Goal: Task Accomplishment & Management: Manage account settings

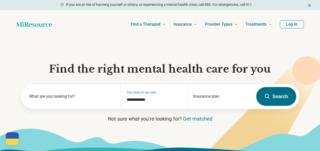
click at [298, 20] on button "Log In" at bounding box center [292, 24] width 24 height 8
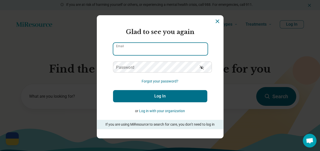
click at [161, 45] on input "Email" at bounding box center [160, 49] width 94 height 12
type input "**********"
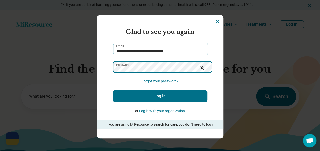
click at [113, 90] on button "Log In" at bounding box center [160, 96] width 94 height 12
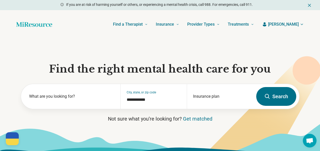
click at [295, 21] on span "[PERSON_NAME]" at bounding box center [283, 24] width 31 height 6
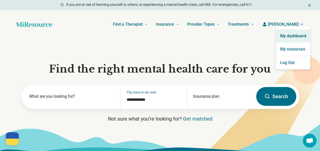
click at [282, 37] on link "My dashboard" at bounding box center [293, 35] width 34 height 13
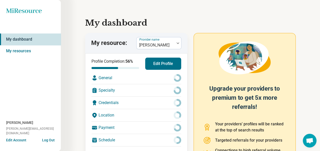
click at [94, 72] on div "General" at bounding box center [136, 78] width 90 height 12
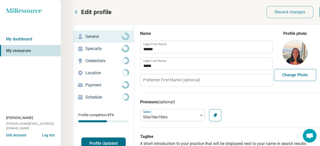
click at [88, 46] on p "Specialty" at bounding box center [103, 49] width 36 height 6
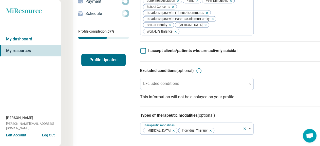
scroll to position [97, 0]
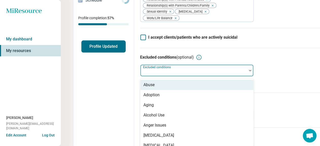
click at [247, 65] on div at bounding box center [250, 71] width 7 height 12
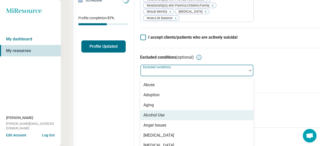
click at [203, 110] on div "Alcohol Use" at bounding box center [196, 115] width 113 height 10
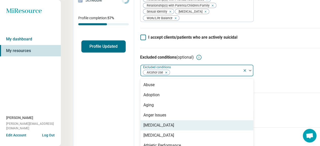
click at [160, 121] on div "[MEDICAL_DATA]" at bounding box center [196, 126] width 113 height 10
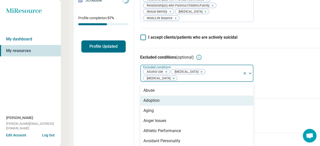
click at [162, 96] on div "Adoption" at bounding box center [196, 101] width 113 height 10
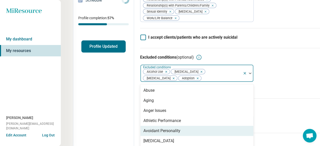
click at [156, 128] on div "Avoidant Personality" at bounding box center [161, 131] width 37 height 6
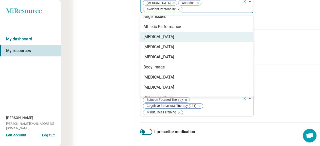
scroll to position [172, 0]
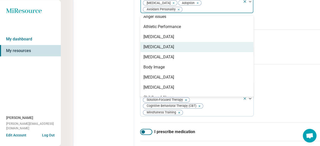
click at [161, 42] on div "[MEDICAL_DATA]" at bounding box center [196, 47] width 113 height 10
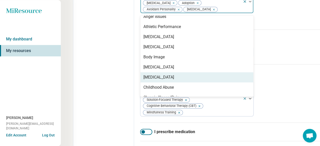
click at [152, 72] on div "[MEDICAL_DATA]" at bounding box center [196, 77] width 113 height 10
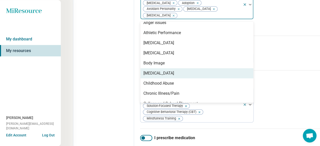
click at [151, 70] on div "[MEDICAL_DATA]" at bounding box center [158, 73] width 31 height 6
click at [151, 70] on div "Childhood Abuse" at bounding box center [158, 73] width 30 height 6
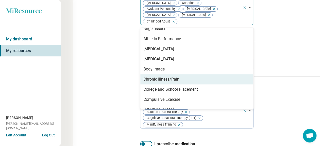
scroll to position [51, 0]
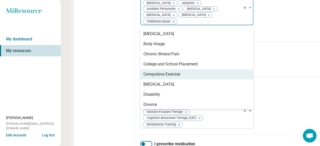
click at [152, 71] on div "Compulsive Exercise" at bounding box center [161, 74] width 37 height 6
click at [152, 71] on div "[MEDICAL_DATA]" at bounding box center [158, 74] width 31 height 6
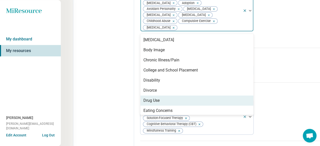
click at [144, 96] on div "Drug Use" at bounding box center [196, 101] width 113 height 10
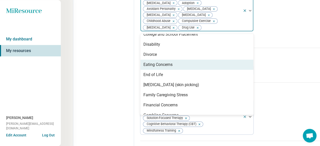
scroll to position [101, 0]
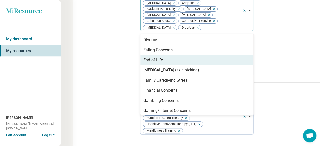
click at [146, 55] on div "End of Life" at bounding box center [196, 60] width 113 height 10
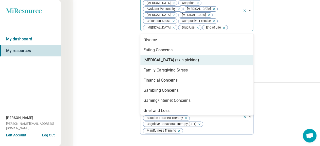
click at [146, 57] on div "[MEDICAL_DATA] (skin picking)" at bounding box center [171, 60] width 56 height 6
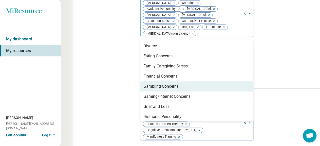
click at [145, 84] on div "Gambling Concerns" at bounding box center [160, 87] width 35 height 6
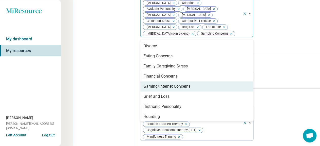
click at [146, 84] on div "Gaming/Internet Concerns" at bounding box center [166, 87] width 47 height 6
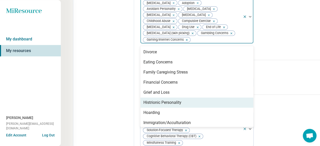
click at [147, 98] on div "Histrionic Personality" at bounding box center [196, 103] width 113 height 10
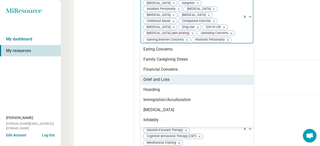
scroll to position [127, 0]
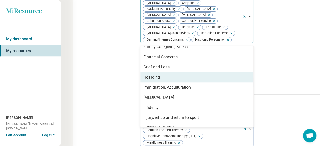
click at [142, 72] on div "Hoarding" at bounding box center [196, 77] width 113 height 10
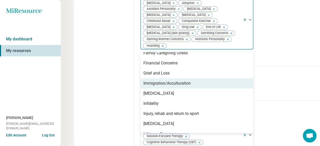
click at [143, 81] on div "Immigration/Acculturation" at bounding box center [166, 84] width 47 height 6
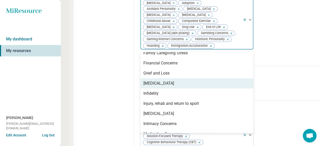
click at [141, 78] on div "[MEDICAL_DATA]" at bounding box center [196, 83] width 113 height 10
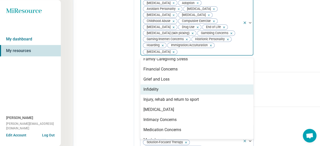
click at [140, 85] on div "Infidelity" at bounding box center [196, 90] width 113 height 10
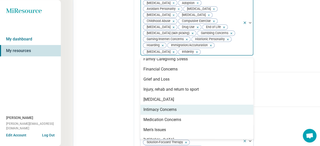
scroll to position [152, 0]
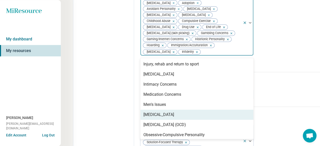
click at [151, 112] on div "[MEDICAL_DATA]" at bounding box center [158, 115] width 31 height 6
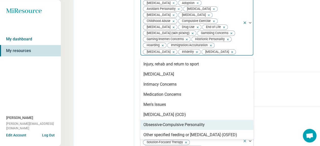
click at [148, 120] on div "Obsessive-Compulsive Personality" at bounding box center [196, 125] width 113 height 10
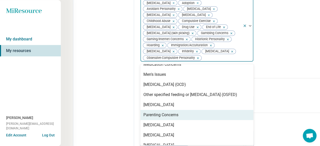
scroll to position [177, 0]
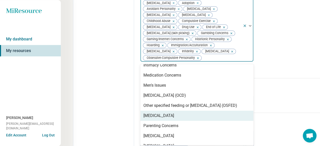
click at [149, 113] on div "[MEDICAL_DATA]" at bounding box center [158, 116] width 31 height 6
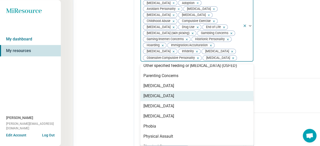
scroll to position [228, 0]
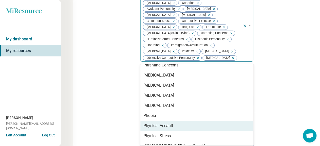
click at [146, 123] on div "Physical Assault" at bounding box center [158, 126] width 30 height 6
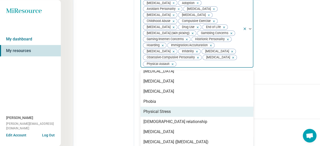
scroll to position [253, 0]
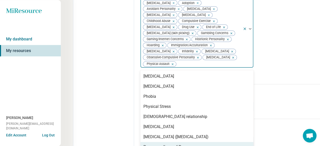
click at [151, 144] on div "Pregnancy/Loss of Pregnancy" at bounding box center [170, 147] width 54 height 6
click at [143, 144] on div "[MEDICAL_DATA]" at bounding box center [158, 147] width 31 height 6
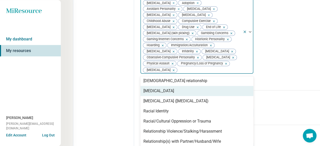
scroll to position [304, 0]
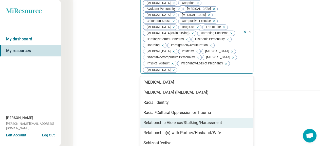
click at [156, 120] on div "Relationship Violence/Stalking/Harassment" at bounding box center [182, 123] width 78 height 6
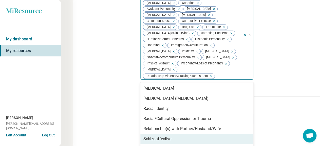
click at [154, 134] on div "Schizoaffective" at bounding box center [196, 139] width 113 height 10
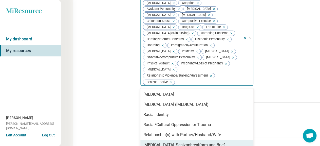
click at [155, 142] on div "[MEDICAL_DATA], Schizophreniform and Brief [MEDICAL_DATA]" at bounding box center [196, 148] width 107 height 12
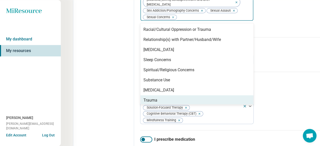
scroll to position [260, 0]
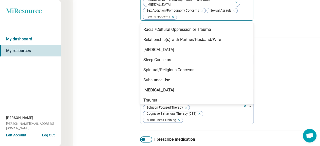
click at [161, 108] on div "[MEDICAL_DATA] (hair pulling)" at bounding box center [170, 111] width 54 height 6
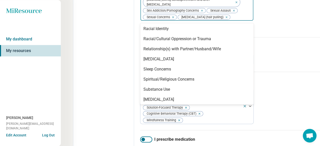
click at [278, 78] on h3 "Types of treatments (optional)" at bounding box center [239, 81] width 198 height 6
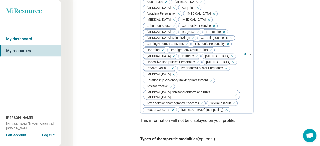
scroll to position [0, 0]
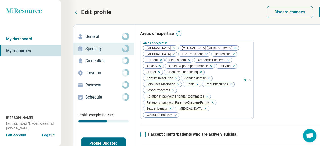
click at [92, 58] on p "Credentials" at bounding box center [103, 61] width 36 height 6
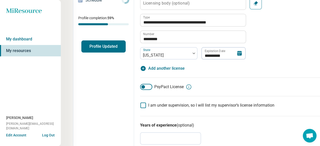
scroll to position [122, 0]
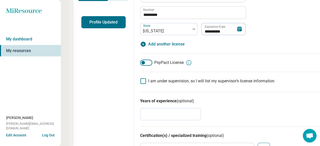
click at [140, 78] on icon at bounding box center [143, 81] width 6 height 6
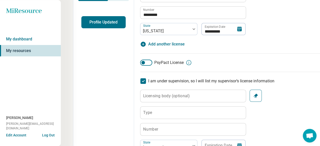
type textarea "*"
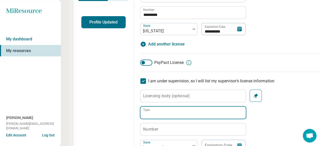
click at [147, 107] on input "Type" at bounding box center [192, 113] width 105 height 12
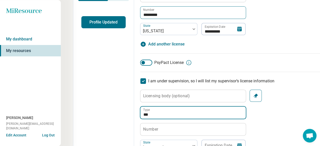
type input "***"
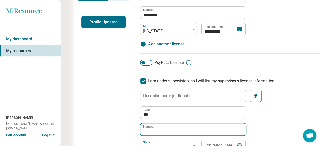
click at [140, 124] on input "Number" at bounding box center [192, 130] width 105 height 12
paste input "********"
type input "********"
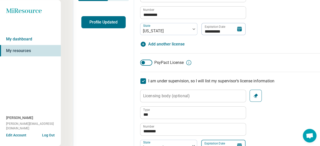
click at [201, 140] on input "Expiration Date" at bounding box center [223, 146] width 44 height 12
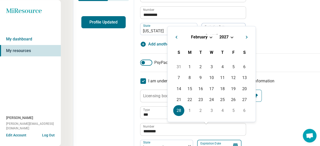
type input "**********"
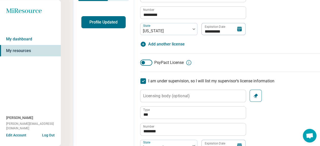
click at [248, 110] on div "**********" at bounding box center [239, 121] width 198 height 62
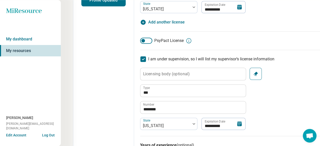
scroll to position [170, 0]
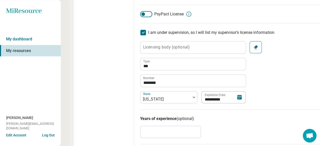
click at [172, 126] on input "*" at bounding box center [170, 132] width 61 height 12
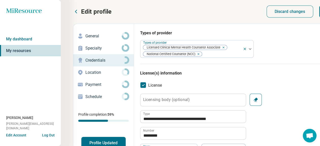
scroll to position [0, 0]
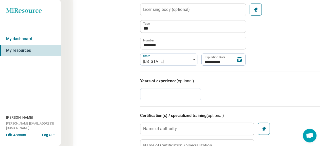
scroll to position [219, 0]
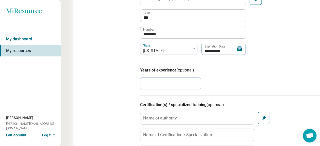
click at [262, 116] on icon "button" at bounding box center [264, 118] width 4 height 4
type textarea "*"
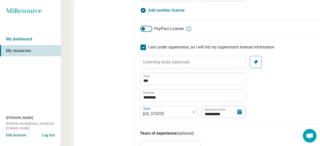
scroll to position [0, 0]
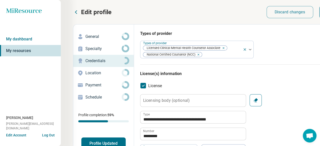
click at [85, 70] on p "Location" at bounding box center [103, 73] width 36 height 6
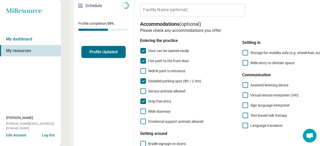
scroll to position [97, 0]
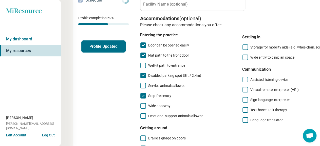
click at [242, 55] on icon at bounding box center [245, 58] width 6 height 6
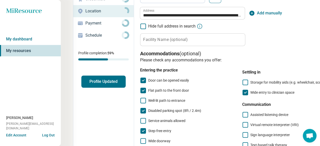
scroll to position [0, 0]
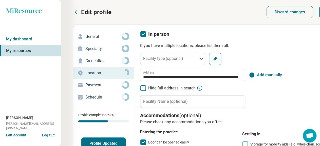
click at [85, 82] on p "Payment" at bounding box center [103, 85] width 36 height 6
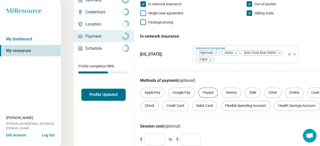
scroll to position [50, 0]
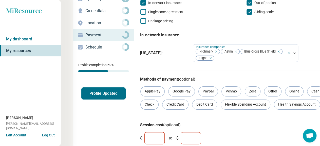
click at [144, 132] on input "*" at bounding box center [154, 138] width 20 height 12
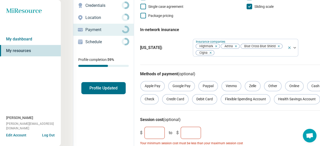
scroll to position [56, 0]
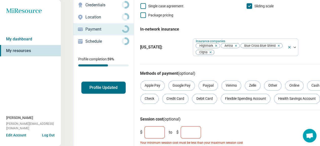
type input "**"
click at [181, 127] on input "*" at bounding box center [191, 133] width 20 height 12
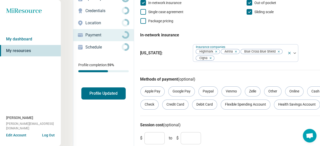
scroll to position [0, 0]
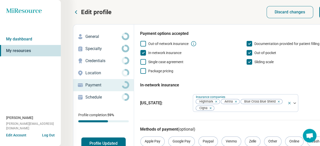
type input "***"
click at [85, 94] on p "Schedule" at bounding box center [103, 97] width 36 height 6
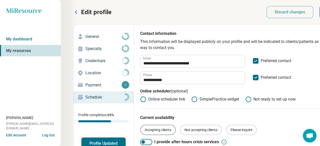
click at [140, 125] on div "Accepting clients" at bounding box center [157, 130] width 35 height 10
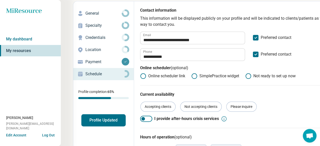
scroll to position [24, 0]
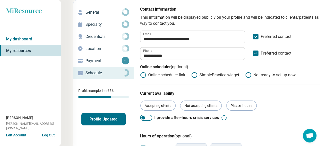
click at [97, 113] on button "Profile Updated" at bounding box center [103, 119] width 44 height 12
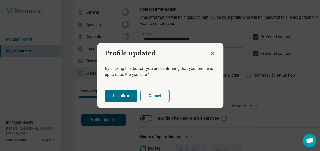
click at [213, 55] on icon "Close dialog" at bounding box center [212, 53] width 6 height 6
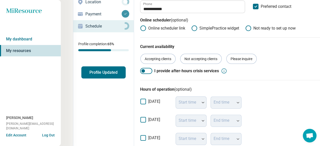
scroll to position [73, 0]
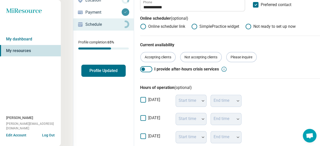
click at [140, 115] on icon at bounding box center [143, 118] width 6 height 6
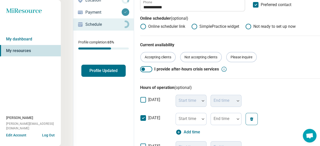
scroll to position [2, 2]
click at [178, 116] on label "Start time" at bounding box center [186, 118] width 17 height 5
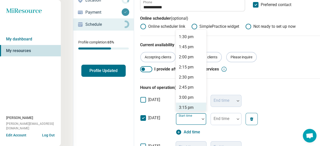
scroll to position [557, 0]
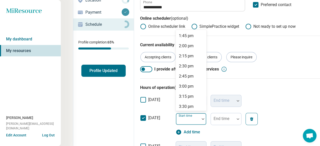
click at [179, 124] on div "4:00 pm" at bounding box center [186, 127] width 15 height 6
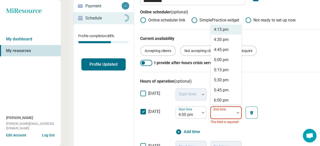
click at [210, 107] on div "31 results available. Use Up and Down to choose options, press Enter to select …" at bounding box center [225, 116] width 31 height 18
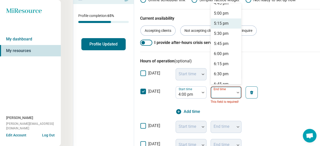
scroll to position [51, 0]
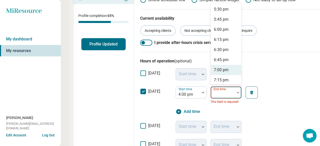
click at [214, 67] on div "7:00 pm" at bounding box center [221, 70] width 15 height 6
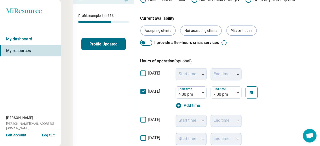
click at [140, 117] on icon at bounding box center [143, 120] width 6 height 6
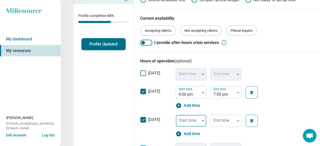
scroll to position [2, 2]
click at [182, 115] on div at bounding box center [188, 120] width 24 height 11
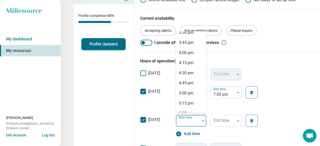
scroll to position [481, 0]
click at [179, 80] on div "1:00 pm" at bounding box center [186, 83] width 15 height 6
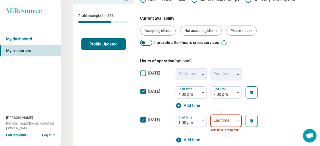
click at [213, 120] on div at bounding box center [223, 123] width 20 height 7
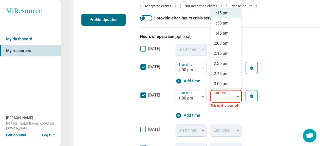
scroll to position [124, 0]
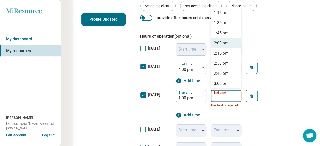
click at [211, 38] on div "2:00 pm" at bounding box center [226, 43] width 30 height 10
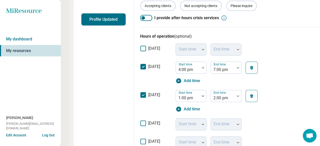
click at [140, 121] on icon at bounding box center [143, 124] width 6 height 6
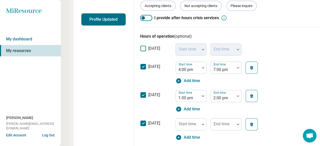
scroll to position [2, 2]
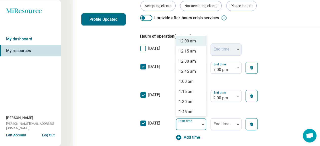
click at [178, 123] on div at bounding box center [188, 126] width 20 height 7
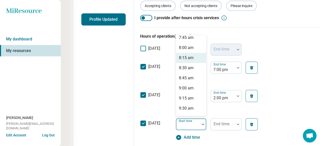
scroll to position [329, 0]
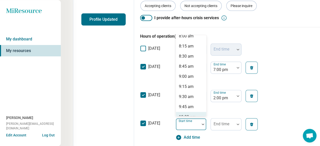
click at [179, 114] on div "10:00 am" at bounding box center [187, 117] width 17 height 6
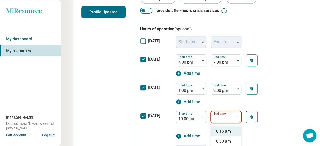
click at [215, 111] on div "55 results available. Use Up and Down to choose options, press Enter to select …" at bounding box center [225, 120] width 31 height 18
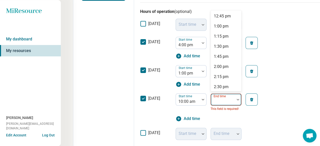
scroll to position [101, 0]
click at [214, 64] on div "2:00 pm" at bounding box center [221, 67] width 15 height 6
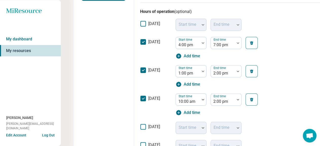
click at [140, 143] on icon at bounding box center [143, 146] width 6 height 6
click at [180, 145] on div at bounding box center [188, 148] width 20 height 7
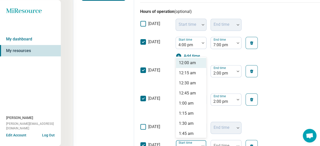
type input "*"
click at [179, 60] on div "9:00 am" at bounding box center [186, 63] width 15 height 6
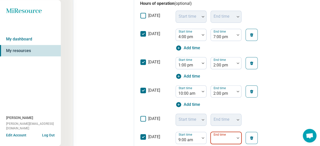
click at [210, 132] on div "59 results available. Use Up and Down to choose options, press Enter to select …" at bounding box center [225, 141] width 31 height 18
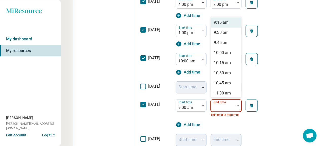
scroll to position [190, 0]
type input "*"
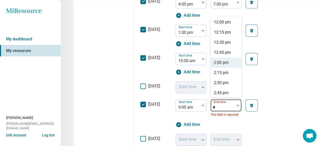
click at [214, 60] on div "2:00 pm" at bounding box center [221, 63] width 15 height 6
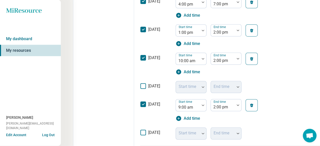
click at [140, 130] on icon at bounding box center [143, 133] width 6 height 6
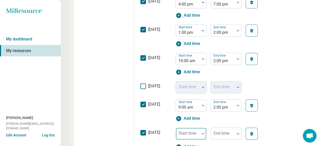
click at [175, 128] on div "Start time" at bounding box center [190, 134] width 31 height 12
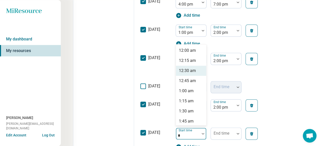
type input "**"
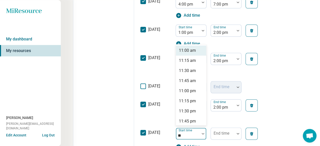
click at [179, 48] on div "11:00 am" at bounding box center [187, 51] width 17 height 6
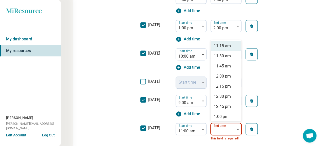
click at [210, 123] on div "51 results available. Use Up and Down to choose options, press Enter to select …" at bounding box center [225, 132] width 31 height 18
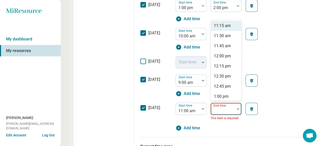
scroll to position [215, 0]
type input "*"
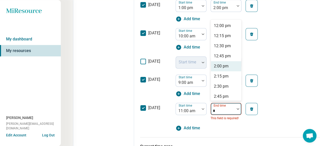
click at [214, 63] on div "2:00 pm" at bounding box center [221, 66] width 15 height 6
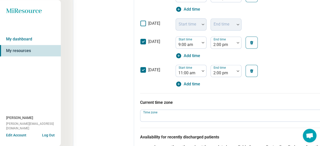
scroll to position [253, 0]
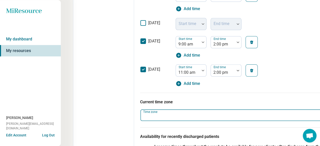
click at [175, 114] on div at bounding box center [235, 117] width 187 height 7
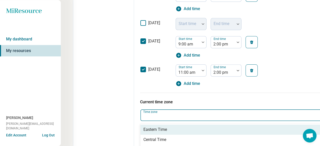
click at [158, 125] on div "Eastern Time" at bounding box center [238, 130] width 197 height 10
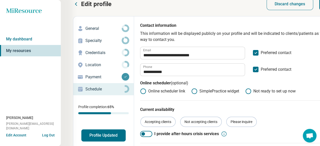
scroll to position [0, 0]
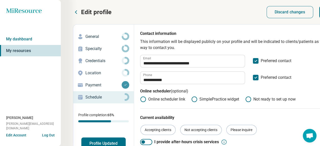
click at [85, 70] on p "Location" at bounding box center [103, 73] width 36 height 6
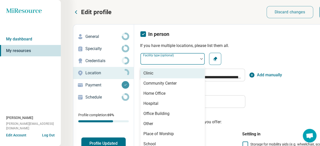
click at [198, 53] on div at bounding box center [201, 59] width 7 height 12
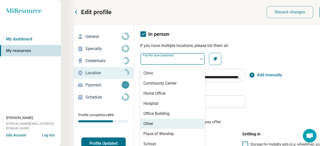
click at [165, 119] on div "Other" at bounding box center [172, 124] width 64 height 10
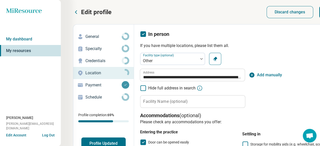
click at [90, 34] on p "General" at bounding box center [103, 37] width 36 height 6
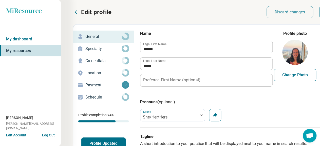
click at [98, 138] on button "Profile Updated" at bounding box center [103, 144] width 44 height 12
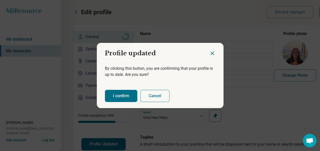
click at [125, 91] on button "I confirm" at bounding box center [121, 96] width 32 height 12
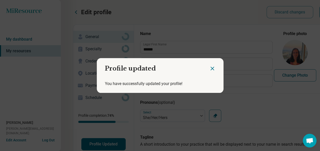
click at [212, 68] on icon "Close dialog" at bounding box center [212, 68] width 6 height 6
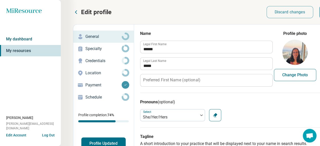
click at [15, 34] on link "My dashboard" at bounding box center [30, 39] width 61 height 12
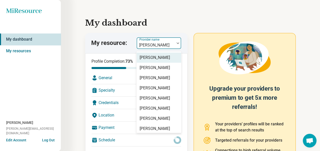
click at [170, 42] on div at bounding box center [155, 45] width 34 height 7
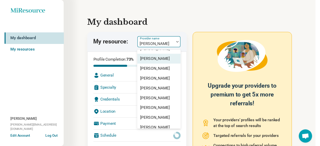
scroll to position [21, 0]
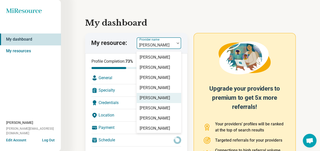
click at [148, 95] on div "[PERSON_NAME]" at bounding box center [155, 98] width 30 height 6
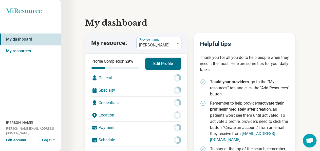
click at [174, 74] on icon at bounding box center [177, 78] width 8 height 8
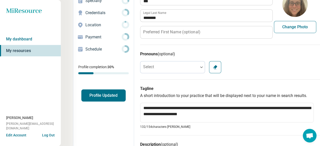
scroll to position [49, 0]
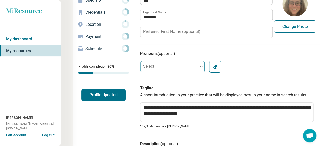
click at [198, 61] on div at bounding box center [201, 67] width 7 height 12
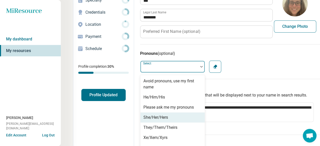
click at [150, 113] on div "She/Her/Hers" at bounding box center [172, 118] width 64 height 10
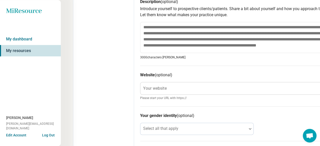
scroll to position [173, 0]
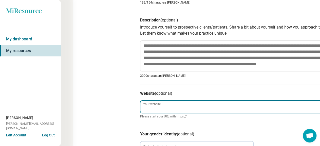
click at [162, 101] on input "Your website" at bounding box center [239, 107] width 198 height 12
type textarea "*"
type input "**********"
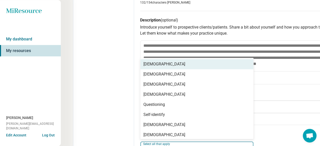
click at [161, 142] on div at bounding box center [193, 147] width 106 height 11
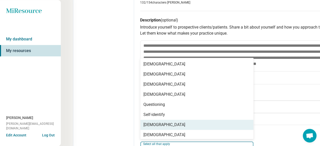
click at [244, 131] on h3 "Your gender identity (optional)" at bounding box center [239, 134] width 198 height 6
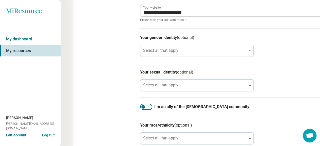
scroll to position [270, 0]
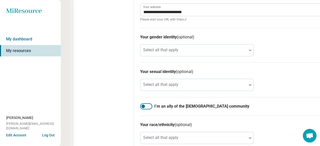
click at [140, 104] on div at bounding box center [146, 107] width 12 height 6
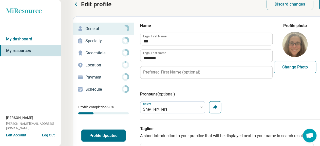
scroll to position [0, 0]
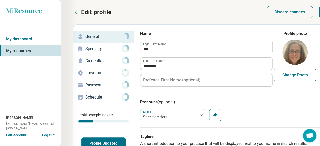
click at [85, 46] on p "Specialty" at bounding box center [103, 49] width 36 height 6
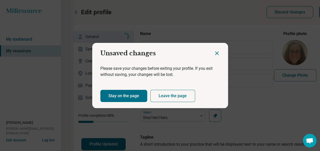
click at [130, 94] on button "Stay on the page" at bounding box center [123, 96] width 47 height 12
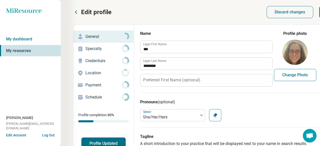
type textarea "*"
click at [86, 46] on p "Specialty" at bounding box center [103, 49] width 36 height 6
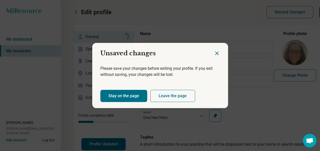
click at [216, 54] on icon "Close dialog" at bounding box center [216, 53] width 3 height 3
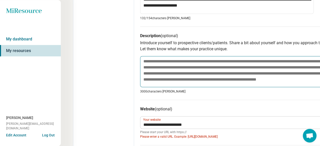
scroll to position [146, 0]
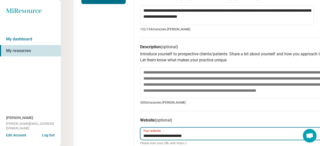
click at [140, 128] on input "**********" at bounding box center [239, 134] width 198 height 12
type input "**********"
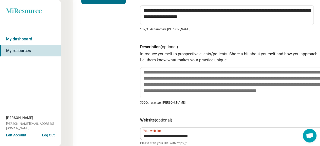
click at [243, 101] on p "3000 characters [PERSON_NAME]" at bounding box center [239, 103] width 198 height 5
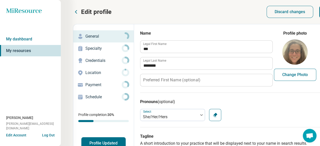
scroll to position [0, 0]
type textarea "*"
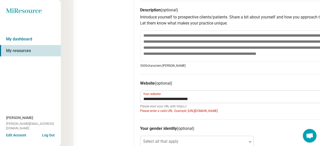
scroll to position [194, 0]
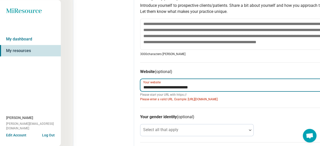
click at [140, 79] on input "**********" at bounding box center [239, 85] width 198 height 12
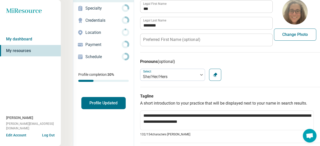
scroll to position [0, 0]
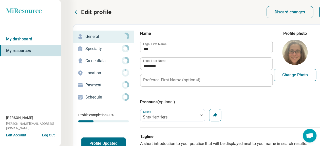
type input "**********"
type textarea "*"
click at [85, 46] on p "Specialty" at bounding box center [103, 49] width 36 height 6
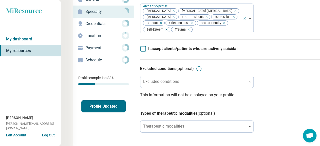
scroll to position [49, 0]
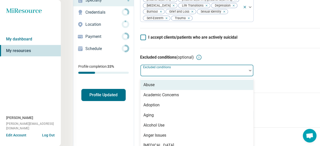
click at [149, 65] on div "Excluded conditions" at bounding box center [196, 71] width 113 height 12
click at [143, 82] on div "Abuse" at bounding box center [148, 85] width 11 height 6
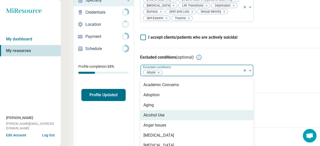
click at [143, 112] on div "Alcohol Use" at bounding box center [153, 115] width 21 height 6
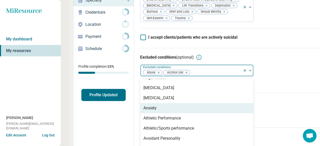
scroll to position [25, 0]
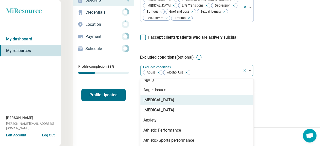
click at [143, 97] on div "[MEDICAL_DATA]" at bounding box center [158, 100] width 31 height 6
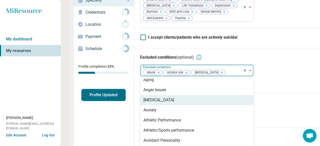
click at [143, 97] on div "[MEDICAL_DATA]" at bounding box center [158, 100] width 31 height 6
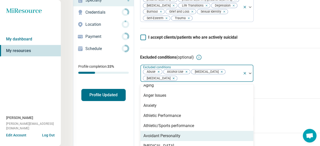
click at [143, 133] on div "Avoidant Personality" at bounding box center [161, 136] width 37 height 6
click at [143, 133] on div "[MEDICAL_DATA]" at bounding box center [158, 136] width 31 height 6
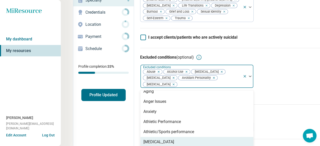
click at [143, 139] on div "[MEDICAL_DATA]" at bounding box center [158, 142] width 31 height 6
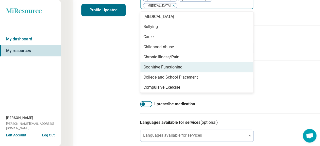
scroll to position [76, 0]
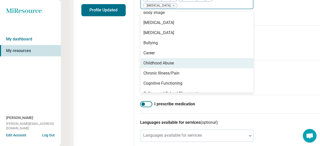
click at [146, 60] on div "Childhood Abuse" at bounding box center [158, 63] width 30 height 6
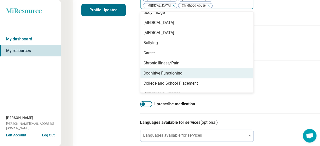
scroll to position [101, 0]
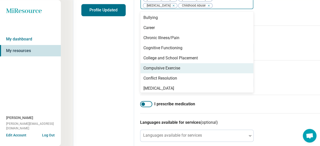
click at [152, 65] on div "Compulsive Exercise" at bounding box center [161, 68] width 37 height 6
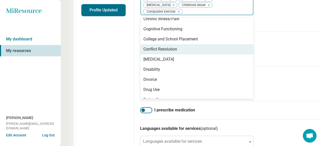
scroll to position [127, 0]
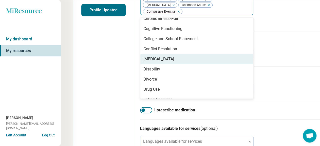
click at [148, 56] on div "[MEDICAL_DATA]" at bounding box center [158, 59] width 31 height 6
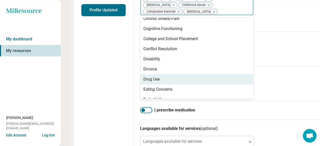
click at [143, 76] on div "Drug Use" at bounding box center [151, 79] width 16 height 6
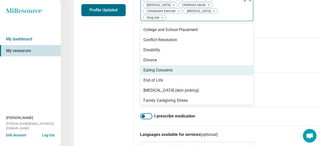
scroll to position [152, 0]
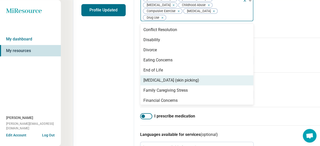
click at [149, 75] on div "[MEDICAL_DATA] (skin picking)" at bounding box center [196, 80] width 113 height 10
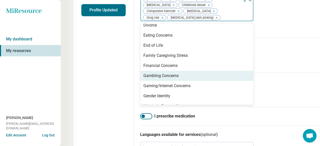
scroll to position [177, 0]
click at [152, 72] on div "Gambling Concerns" at bounding box center [160, 75] width 35 height 6
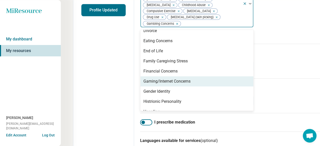
click at [151, 76] on div "Gaming/Internet Concerns" at bounding box center [196, 81] width 113 height 10
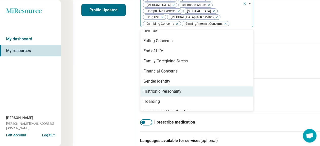
click at [151, 89] on div "Histrionic Personality" at bounding box center [162, 92] width 38 height 6
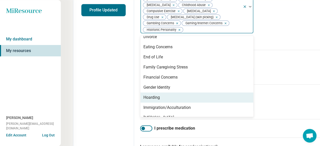
click at [149, 93] on div "Hoarding" at bounding box center [196, 98] width 113 height 10
click at [160, 95] on div "Immigration/Acculturation" at bounding box center [166, 98] width 47 height 6
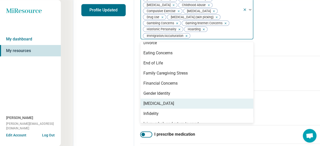
click at [153, 99] on div "[MEDICAL_DATA]" at bounding box center [196, 104] width 113 height 10
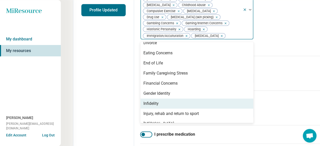
click at [152, 99] on div "Infidelity" at bounding box center [196, 104] width 113 height 10
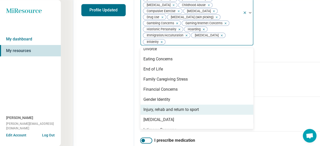
click at [152, 107] on div "Injury, rehab and return to sport" at bounding box center [170, 110] width 55 height 6
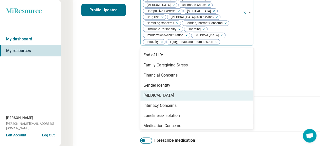
scroll to position [203, 0]
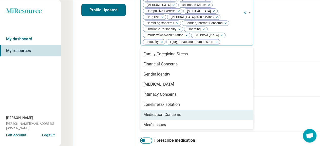
click at [152, 112] on div "Medication Concerns" at bounding box center [162, 115] width 38 height 6
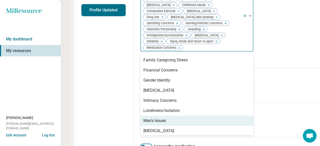
scroll to position [228, 0]
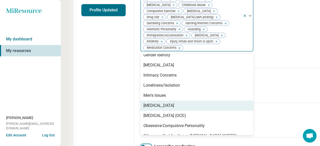
click at [155, 103] on div "[MEDICAL_DATA]" at bounding box center [158, 106] width 31 height 6
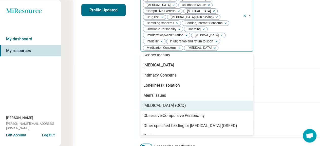
click at [155, 103] on div "[MEDICAL_DATA] (OCD)" at bounding box center [164, 106] width 43 height 6
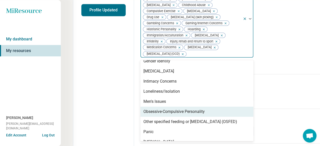
click at [153, 109] on div "Obsessive-Compulsive Personality" at bounding box center [173, 112] width 61 height 6
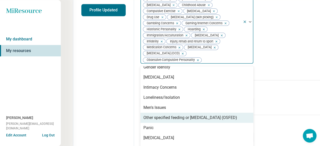
click at [153, 115] on div "Other specified feeding or [MEDICAL_DATA] (OSFED)" at bounding box center [190, 118] width 94 height 6
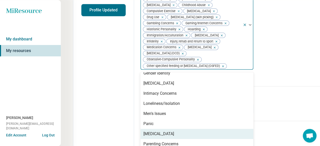
click at [149, 131] on div "[MEDICAL_DATA]" at bounding box center [158, 134] width 31 height 6
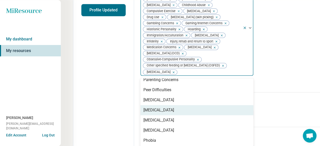
scroll to position [304, 0]
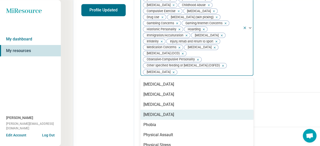
click at [153, 112] on div "[MEDICAL_DATA]" at bounding box center [158, 115] width 31 height 6
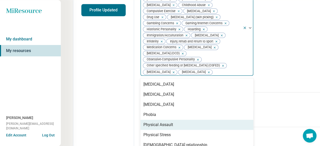
click at [149, 122] on div "Physical Assault" at bounding box center [158, 125] width 30 height 6
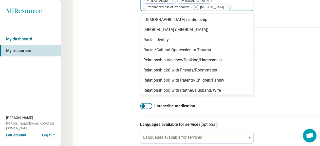
scroll to position [211, 0]
click at [143, 98] on div "Schizoaffective" at bounding box center [157, 101] width 28 height 6
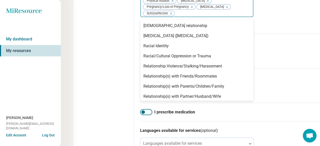
click at [144, 104] on div "[MEDICAL_DATA], Schizophreniform and Brief [MEDICAL_DATA]" at bounding box center [196, 110] width 107 height 12
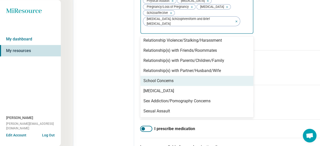
scroll to position [405, 0]
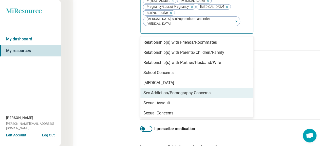
click at [150, 90] on div "Sex Addiction/Pornography Concerns" at bounding box center [176, 93] width 67 height 6
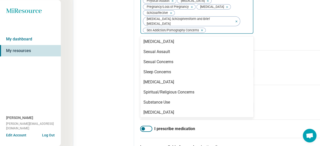
scroll to position [421, 0]
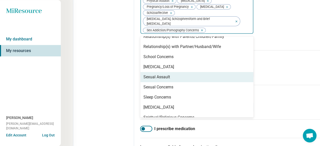
click at [143, 74] on div "Sexual Assault" at bounding box center [156, 77] width 27 height 6
click at [143, 74] on div "Sexual Concerns" at bounding box center [158, 77] width 30 height 6
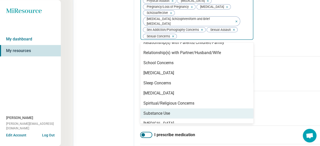
click at [141, 109] on div "Substance Use" at bounding box center [196, 114] width 113 height 10
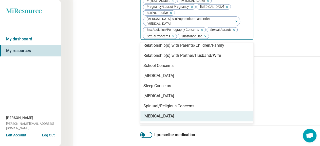
click at [143, 113] on div "[MEDICAL_DATA]" at bounding box center [158, 116] width 31 height 6
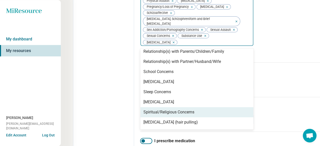
scroll to position [409, 0]
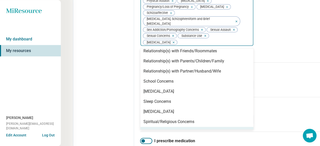
click at [143, 129] on div "[MEDICAL_DATA] (hair pulling)" at bounding box center [170, 132] width 54 height 6
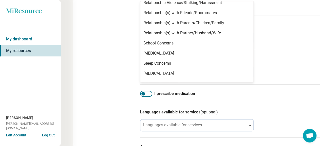
scroll to position [259, 0]
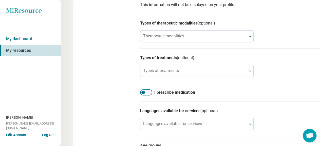
click at [250, 102] on div "Languages available for services (optional) Languages available for services" at bounding box center [239, 119] width 198 height 35
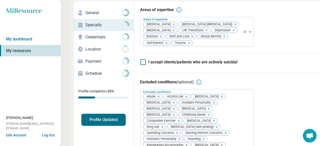
scroll to position [0, 0]
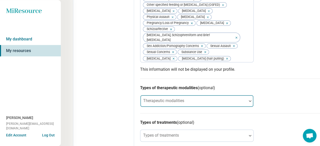
click at [189, 96] on div at bounding box center [193, 101] width 106 height 11
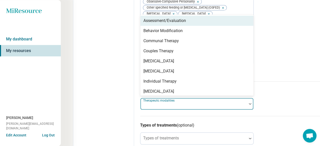
scroll to position [191, 0]
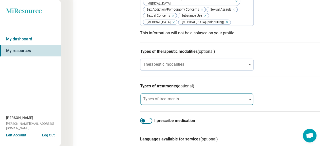
scroll to position [240, 0]
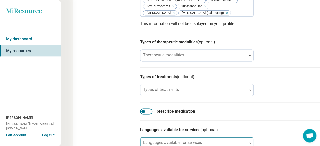
click at [150, 137] on div "Languages available for services" at bounding box center [196, 143] width 113 height 12
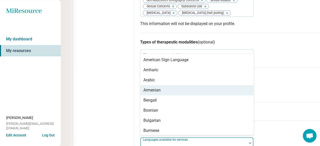
type input "*"
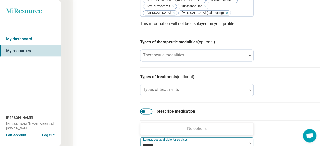
type input "*******"
click at [267, 73] on div "Types of treatments (optional) Types of treatments" at bounding box center [239, 85] width 198 height 35
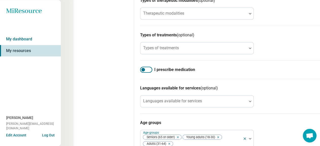
scroll to position [289, 0]
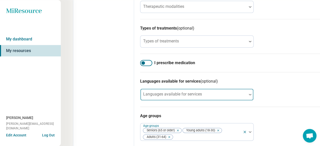
click at [247, 89] on div at bounding box center [250, 95] width 7 height 12
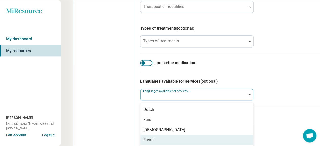
scroll to position [0, 0]
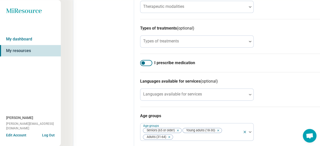
click at [274, 78] on h3 "Languages available for services (optional)" at bounding box center [239, 81] width 198 height 6
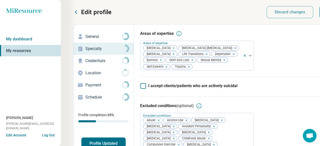
click at [85, 58] on p "Credentials" at bounding box center [103, 61] width 36 height 6
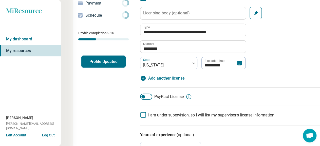
scroll to position [97, 0]
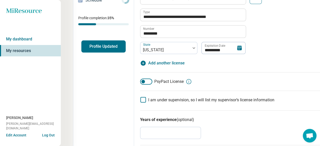
click at [140, 97] on icon at bounding box center [143, 100] width 6 height 6
type textarea "*"
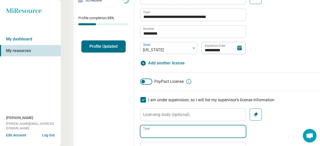
click at [148, 126] on input "Type" at bounding box center [192, 132] width 105 height 12
type input "***"
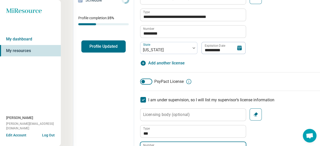
click at [153, 142] on input "Number" at bounding box center [192, 148] width 105 height 12
type input "********"
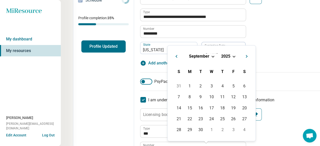
type input "*********"
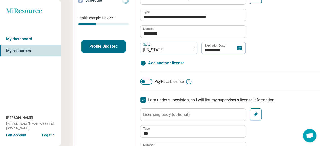
click at [284, 28] on div "**********" at bounding box center [239, 23] width 198 height 62
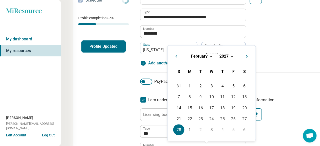
type input "**********"
click at [258, 126] on div "**********" at bounding box center [239, 140] width 198 height 62
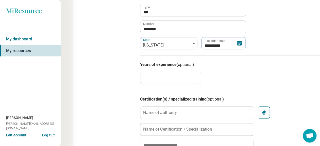
scroll to position [0, 0]
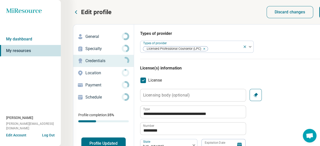
type textarea "*"
click at [85, 70] on p "Location" at bounding box center [103, 73] width 36 height 6
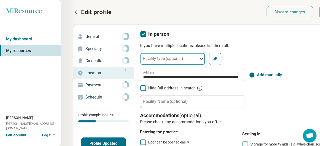
click at [200, 58] on img at bounding box center [201, 59] width 3 height 2
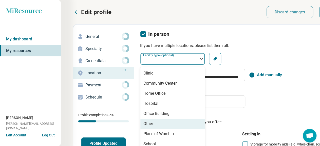
click at [140, 119] on div "Other" at bounding box center [172, 124] width 64 height 10
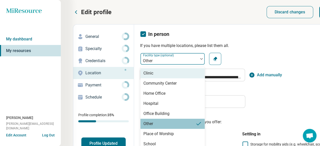
click at [198, 53] on div at bounding box center [201, 59] width 7 height 12
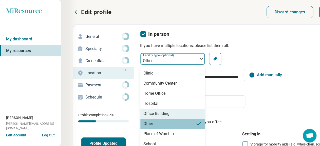
click at [148, 111] on div "Office Building" at bounding box center [156, 114] width 26 height 6
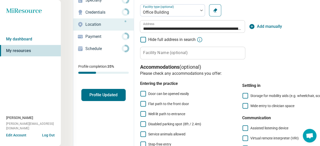
scroll to position [73, 0]
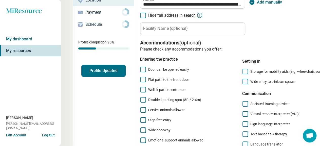
click at [140, 67] on icon at bounding box center [143, 70] width 6 height 6
click at [140, 77] on icon at bounding box center [143, 80] width 6 height 6
click at [140, 97] on icon at bounding box center [143, 100] width 6 height 6
click at [140, 117] on icon at bounding box center [143, 120] width 6 height 6
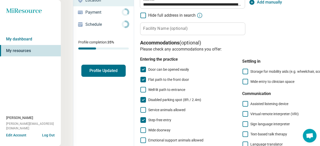
click at [140, 128] on icon at bounding box center [143, 131] width 6 height 6
click at [242, 79] on icon at bounding box center [245, 82] width 6 height 6
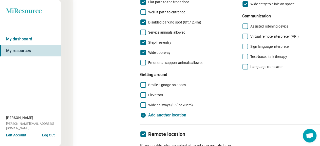
scroll to position [0, 0]
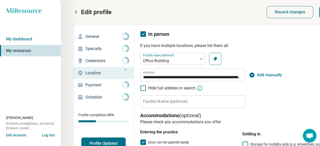
click at [85, 82] on p "Payment" at bounding box center [103, 85] width 36 height 6
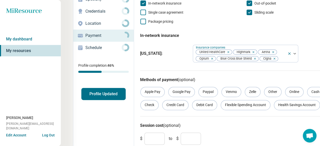
scroll to position [50, 0]
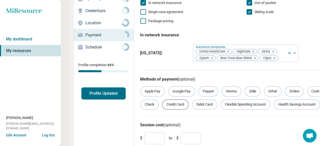
click at [162, 100] on div "Credit Card" at bounding box center [175, 105] width 26 height 10
click at [144, 132] on input "*" at bounding box center [154, 138] width 20 height 12
type input "**"
click at [181, 132] on input "*" at bounding box center [191, 138] width 20 height 12
type input "***"
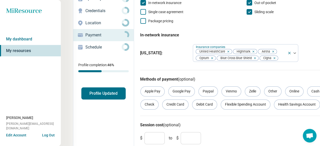
click at [208, 130] on div "$ ** to $ ***" at bounding box center [239, 138] width 202 height 16
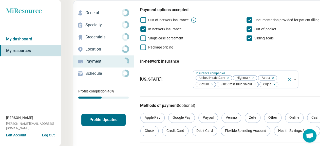
scroll to position [0, 0]
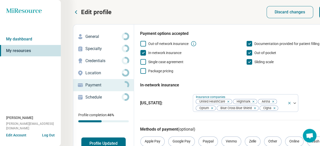
click at [85, 94] on p "Schedule" at bounding box center [103, 97] width 36 height 6
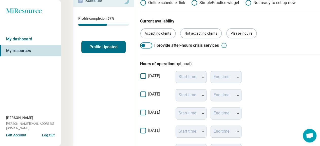
scroll to position [97, 0]
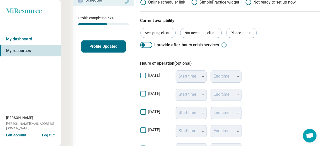
click at [140, 104] on div "[DATE] Start time End time" at bounding box center [239, 113] width 198 height 18
click at [140, 109] on icon at bounding box center [143, 112] width 6 height 6
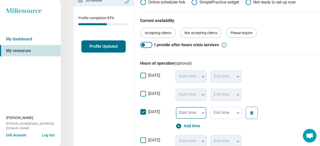
scroll to position [2, 2]
click at [175, 107] on div "Start time" at bounding box center [190, 113] width 31 height 12
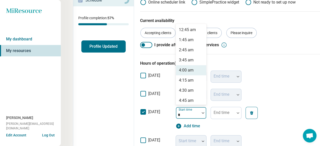
type input "**"
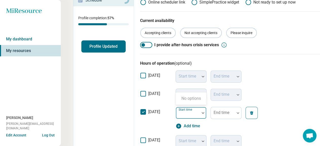
click at [178, 112] on div at bounding box center [188, 115] width 20 height 7
type input "*"
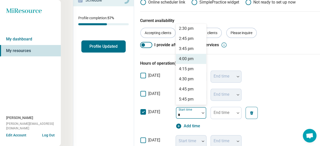
scroll to position [203, 0]
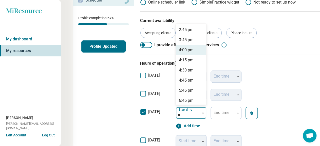
click at [179, 47] on div "4:00 pm" at bounding box center [186, 50] width 15 height 6
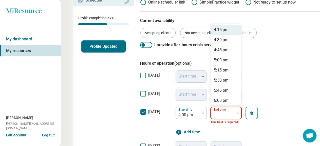
click at [210, 107] on div "End time" at bounding box center [225, 113] width 31 height 12
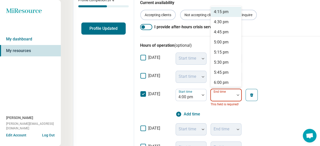
scroll to position [115, 0]
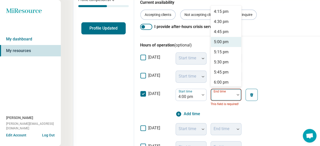
click at [214, 39] on div "5:00 pm" at bounding box center [221, 42] width 15 height 6
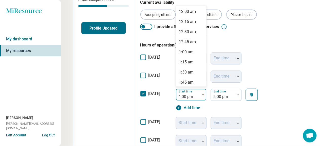
scroll to position [112, 0]
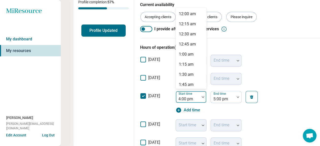
click at [178, 96] on input "text" at bounding box center [178, 99] width 1 height 6
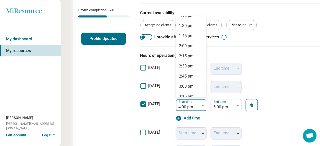
scroll to position [105, 0]
click at [179, 84] on div "3:00 pm" at bounding box center [186, 87] width 15 height 6
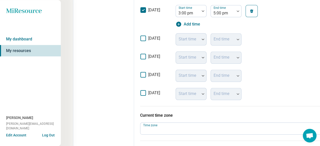
scroll to position [218, 0]
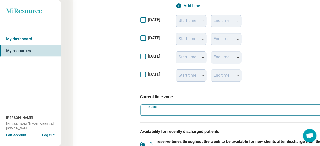
click at [193, 105] on div at bounding box center [235, 110] width 191 height 11
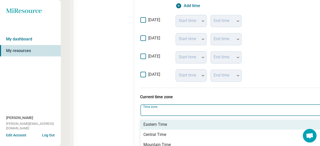
click at [163, 120] on div "Eastern Time" at bounding box center [238, 125] width 197 height 10
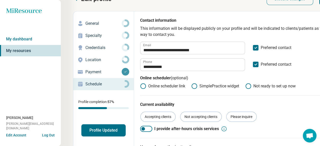
scroll to position [0, 0]
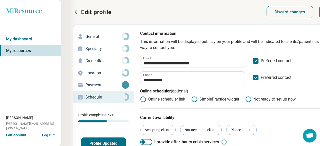
click at [85, 34] on p "General" at bounding box center [103, 37] width 36 height 6
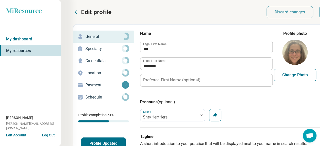
click at [73, 10] on icon at bounding box center [76, 12] width 6 height 6
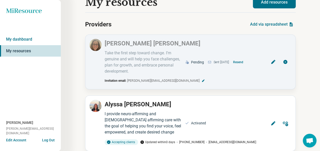
scroll to position [24, 0]
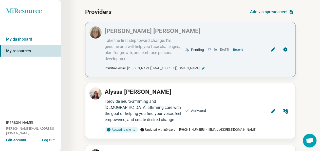
click at [245, 46] on button "Resend" at bounding box center [238, 50] width 14 height 8
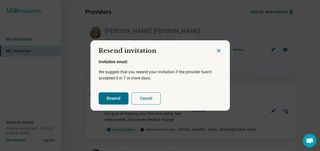
click at [107, 98] on button "Resend" at bounding box center [113, 98] width 30 height 12
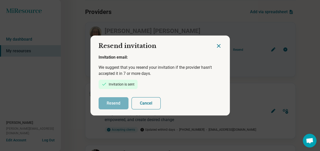
click at [220, 47] on icon "Close dialog" at bounding box center [218, 45] width 3 height 3
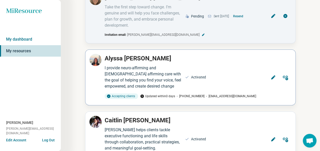
scroll to position [73, 0]
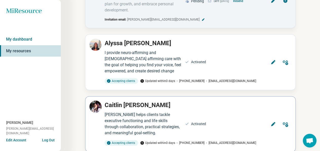
click at [109, 100] on p "[PERSON_NAME]" at bounding box center [138, 104] width 66 height 9
click at [275, 122] on icon at bounding box center [273, 124] width 4 height 4
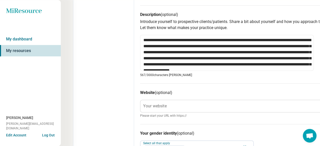
scroll to position [194, 0]
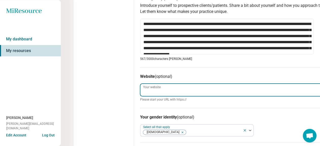
click at [154, 84] on input "Your website" at bounding box center [239, 90] width 198 height 12
type textarea "*"
drag, startPoint x: 189, startPoint y: 64, endPoint x: 107, endPoint y: 64, distance: 82.8
click at [140, 84] on input "**********" at bounding box center [239, 90] width 198 height 12
type input "**********"
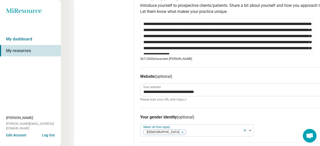
click at [79, 78] on div "Edit profile General Specialty Credentials Location Payment Schedule Profile co…" at bounding box center [103, 55] width 61 height 451
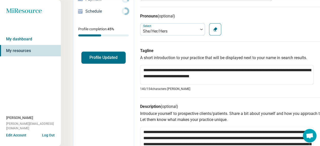
scroll to position [0, 0]
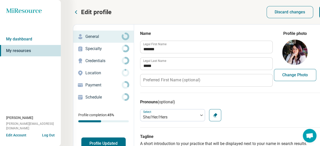
click at [85, 46] on p "Specialty" at bounding box center [103, 49] width 36 height 6
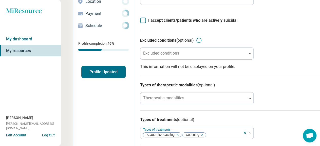
scroll to position [73, 0]
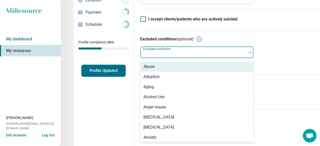
click at [164, 51] on div at bounding box center [193, 54] width 102 height 7
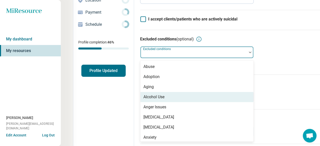
click at [143, 94] on div "Alcohol Use" at bounding box center [153, 97] width 21 height 6
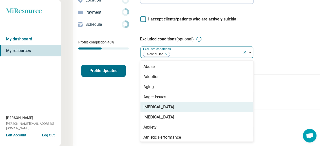
click at [146, 104] on div "[MEDICAL_DATA]" at bounding box center [158, 107] width 31 height 6
click at [145, 104] on div "[MEDICAL_DATA]" at bounding box center [158, 107] width 31 height 6
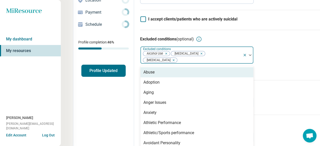
click at [143, 69] on div "Abuse" at bounding box center [148, 72] width 11 height 6
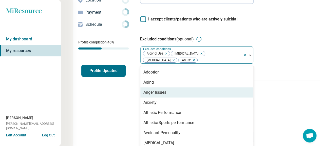
click at [144, 90] on div "Anger Issues" at bounding box center [154, 93] width 23 height 6
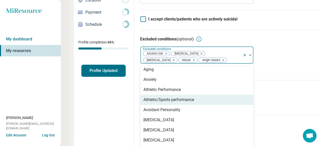
scroll to position [25, 0]
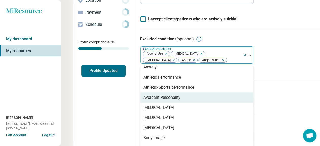
click at [144, 95] on div "Avoidant Personality" at bounding box center [161, 98] width 37 height 6
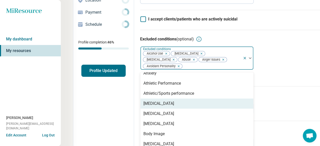
click at [145, 101] on div "[MEDICAL_DATA]" at bounding box center [158, 104] width 31 height 6
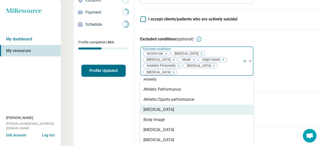
click at [143, 107] on div "[MEDICAL_DATA]" at bounding box center [158, 110] width 31 height 6
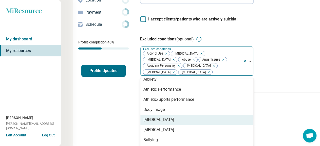
click at [144, 117] on div "[MEDICAL_DATA]" at bounding box center [158, 120] width 31 height 6
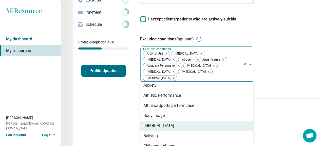
click at [143, 123] on div "[MEDICAL_DATA]" at bounding box center [158, 126] width 31 height 6
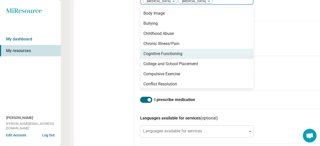
scroll to position [150, 0]
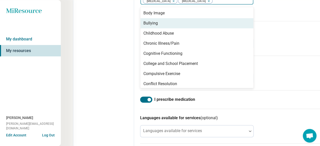
click at [143, 20] on div "Bullying" at bounding box center [150, 23] width 14 height 6
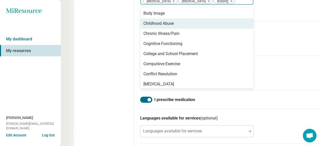
click at [143, 21] on div "Childhood Abuse" at bounding box center [158, 24] width 30 height 6
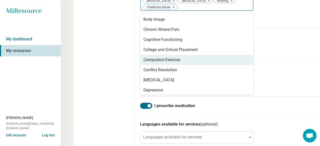
click at [143, 57] on div "Compulsive Exercise" at bounding box center [161, 60] width 37 height 6
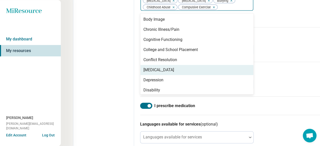
scroll to position [150, 0]
click at [143, 67] on div "[MEDICAL_DATA]" at bounding box center [158, 70] width 31 height 6
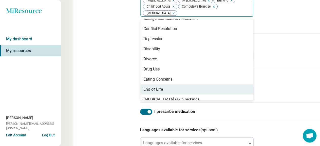
scroll to position [101, 0]
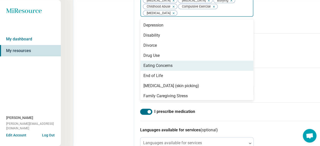
click at [143, 63] on div "Eating Concerns" at bounding box center [157, 66] width 29 height 6
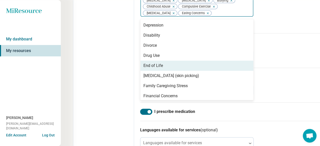
scroll to position [150, 0]
click at [143, 63] on div "End of Life" at bounding box center [152, 66] width 19 height 6
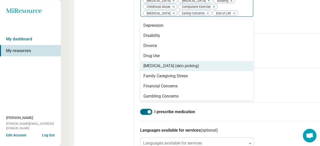
click at [145, 63] on div "[MEDICAL_DATA] (skin picking)" at bounding box center [171, 66] width 56 height 6
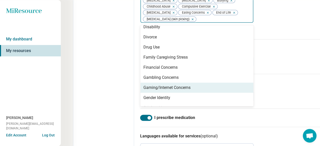
scroll to position [127, 0]
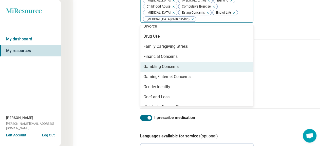
click at [143, 64] on div "Gambling Concerns" at bounding box center [160, 67] width 35 height 6
click at [143, 64] on div "Gaming/Internet Concerns" at bounding box center [166, 67] width 47 height 6
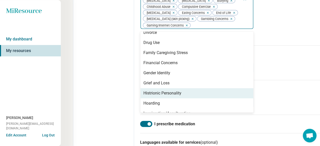
click at [146, 90] on div "Histrionic Personality" at bounding box center [162, 93] width 38 height 6
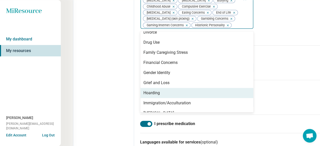
click at [143, 90] on div "Hoarding" at bounding box center [151, 93] width 16 height 6
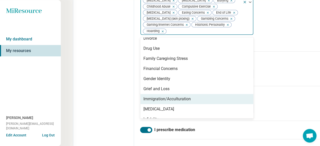
click at [143, 96] on div "Immigration/Acculturation" at bounding box center [166, 99] width 47 height 6
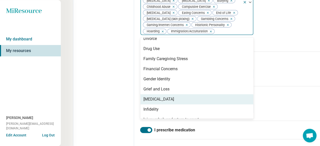
click at [143, 96] on div "[MEDICAL_DATA]" at bounding box center [158, 99] width 31 height 6
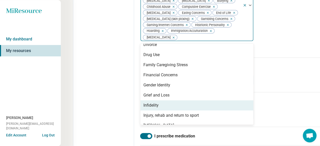
click at [143, 103] on div "Infidelity" at bounding box center [150, 106] width 15 height 6
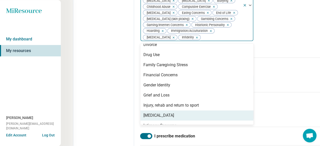
scroll to position [150, 0]
click at [143, 112] on div "[MEDICAL_DATA]" at bounding box center [158, 115] width 31 height 6
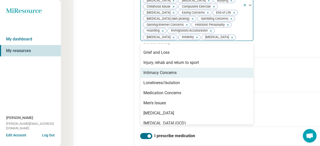
scroll to position [203, 0]
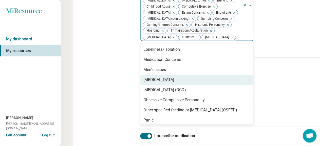
click at [143, 77] on div "[MEDICAL_DATA]" at bounding box center [158, 80] width 31 height 6
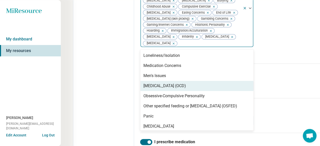
click at [142, 81] on div "[MEDICAL_DATA] (OCD)" at bounding box center [196, 86] width 113 height 10
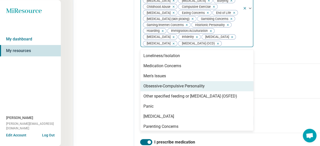
click at [143, 83] on div "Obsessive-Compulsive Personality" at bounding box center [173, 86] width 61 height 6
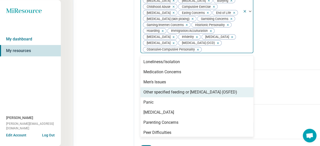
scroll to position [150, 0]
click at [143, 89] on div "Other specified feeding or [MEDICAL_DATA] (OSFED)" at bounding box center [190, 92] width 94 height 6
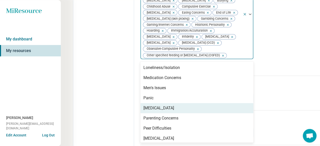
scroll to position [150, 0]
click at [143, 106] on div "[MEDICAL_DATA]" at bounding box center [158, 109] width 31 height 6
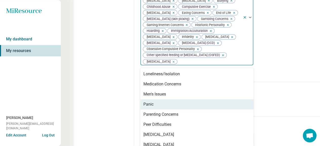
scroll to position [150, 0]
click at [140, 99] on div "Panic" at bounding box center [196, 104] width 113 height 10
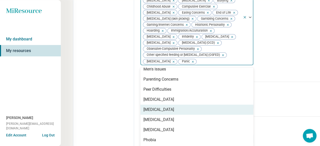
scroll to position [228, 0]
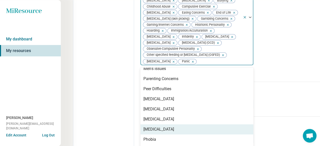
click at [145, 127] on div "[MEDICAL_DATA]" at bounding box center [158, 130] width 31 height 6
click at [144, 125] on div "Phobia" at bounding box center [196, 130] width 113 height 10
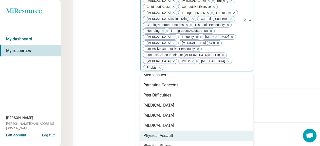
click at [144, 133] on div "Physical Assault" at bounding box center [158, 136] width 30 height 6
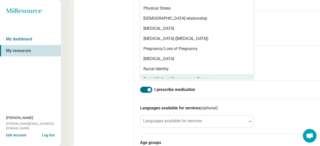
scroll to position [227, 0]
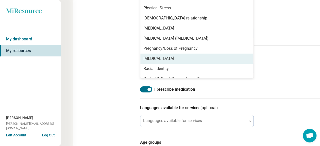
click at [140, 54] on div "[MEDICAL_DATA]" at bounding box center [196, 59] width 113 height 10
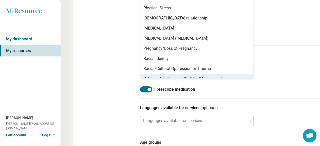
click at [169, 76] on div "Relationship Violence/Stalking/Harassment" at bounding box center [182, 79] width 78 height 6
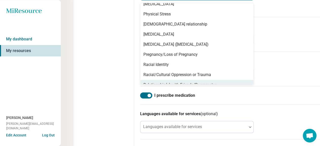
click at [168, 82] on div "Relationship(s) with Friends/Roommates" at bounding box center [179, 85] width 73 height 6
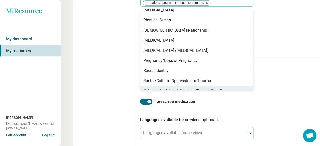
click at [166, 88] on div "Relationship(s) with Parents/Children/Family" at bounding box center [183, 91] width 81 height 6
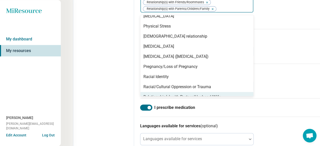
click at [162, 94] on div "Relationship(s) with Partner/Husband/Wife" at bounding box center [181, 97] width 77 height 6
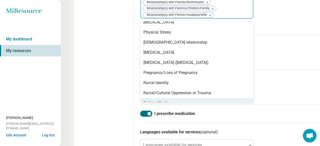
click at [156, 98] on div "Schizoaffective" at bounding box center [196, 103] width 113 height 10
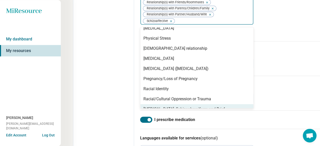
click at [152, 106] on div "[MEDICAL_DATA], Schizophreniform and Brief [MEDICAL_DATA]" at bounding box center [196, 112] width 107 height 12
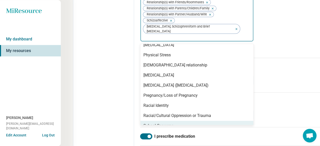
scroll to position [304, 0]
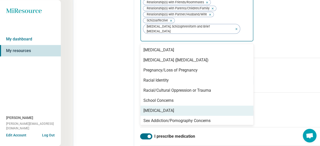
click at [140, 106] on div "[MEDICAL_DATA]" at bounding box center [196, 111] width 113 height 10
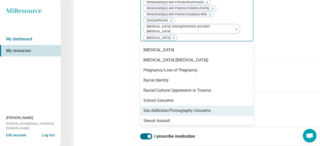
click at [141, 106] on div "Sex Addiction/Pornography Concerns" at bounding box center [196, 111] width 113 height 10
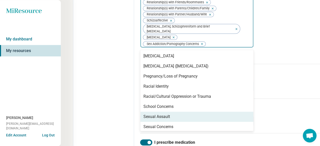
click at [143, 114] on div "Sexual Assault" at bounding box center [156, 117] width 27 height 6
click at [143, 114] on div "Sexual Concerns" at bounding box center [158, 117] width 30 height 6
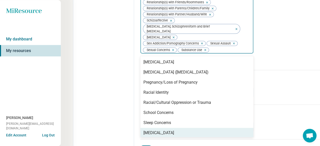
scroll to position [334, 0]
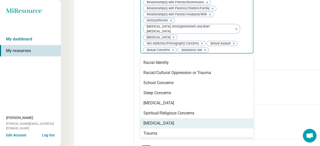
click at [143, 121] on div "[MEDICAL_DATA]" at bounding box center [158, 124] width 31 height 6
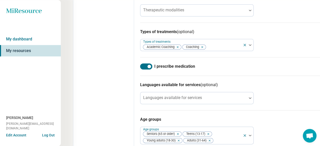
scroll to position [325, 0]
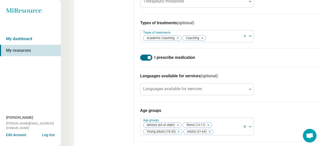
click at [140, 55] on div at bounding box center [146, 58] width 12 height 6
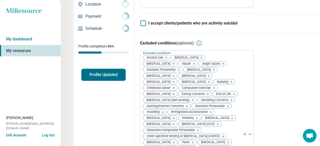
scroll to position [0, 0]
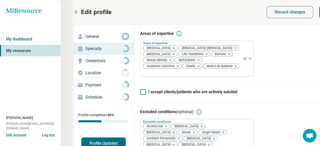
click at [88, 58] on p "Credentials" at bounding box center [103, 61] width 36 height 6
type textarea "*"
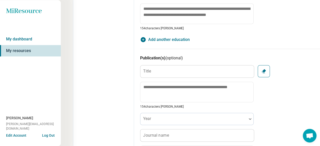
scroll to position [22, 0]
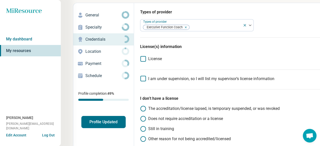
click at [85, 49] on p "Location" at bounding box center [103, 52] width 36 height 6
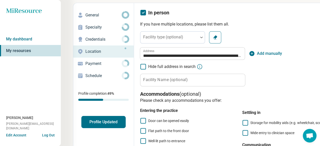
scroll to position [0, 0]
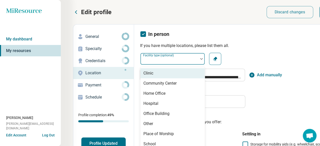
click at [170, 53] on div at bounding box center [169, 58] width 58 height 11
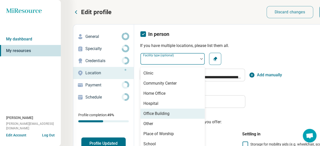
click at [145, 111] on div "Office Building" at bounding box center [156, 114] width 26 height 6
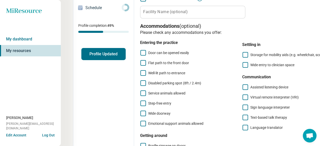
scroll to position [97, 0]
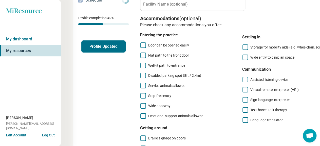
click at [140, 43] on icon at bounding box center [143, 46] width 6 height 6
click at [140, 53] on icon at bounding box center [143, 56] width 6 height 6
click at [140, 73] on icon at bounding box center [143, 76] width 6 height 6
click at [140, 93] on icon at bounding box center [143, 96] width 6 height 6
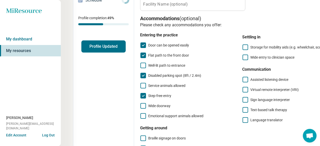
click at [140, 103] on icon at bounding box center [143, 106] width 6 height 6
click at [242, 55] on icon at bounding box center [245, 58] width 6 height 6
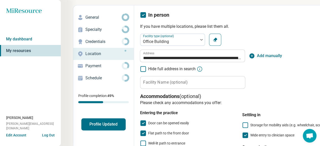
scroll to position [5, 0]
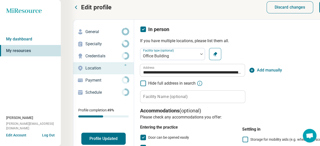
click at [88, 77] on p "Payment" at bounding box center [103, 80] width 36 height 6
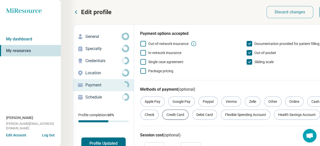
click at [162, 110] on div "Credit Card" at bounding box center [175, 115] width 26 height 10
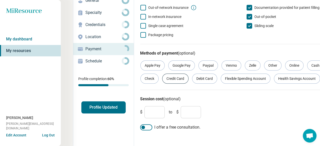
scroll to position [42, 0]
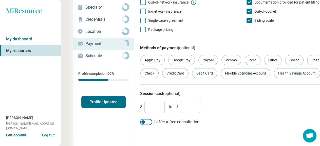
click at [144, 101] on input "*" at bounding box center [154, 107] width 20 height 12
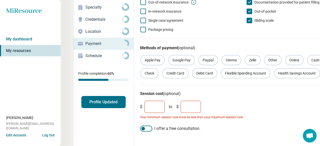
type input "**"
click at [181, 101] on input "*" at bounding box center [191, 107] width 20 height 12
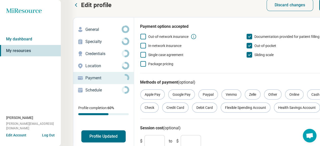
scroll to position [0, 0]
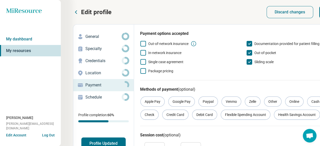
type input "***"
click at [85, 94] on p "Schedule" at bounding box center [103, 97] width 36 height 6
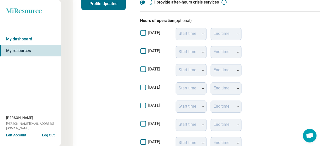
scroll to position [146, 0]
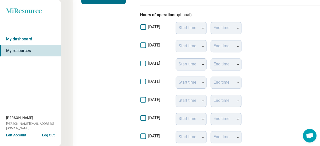
click at [140, 61] on icon at bounding box center [143, 64] width 6 height 6
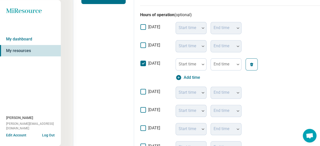
scroll to position [2, 2]
click at [175, 58] on div "Start time" at bounding box center [190, 64] width 31 height 12
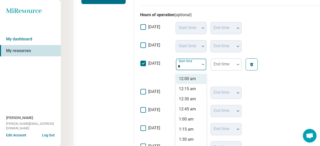
type input "**"
click at [179, 76] on div "11:00 am" at bounding box center [187, 79] width 17 height 6
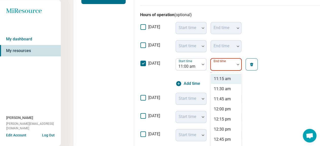
click at [210, 58] on div "End time" at bounding box center [225, 64] width 31 height 12
type input "*"
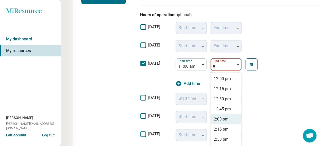
click at [214, 116] on div "2:00 pm" at bounding box center [221, 119] width 15 height 6
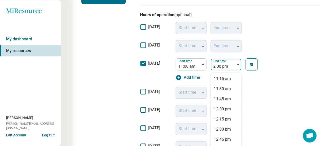
click at [213, 63] on div at bounding box center [223, 66] width 20 height 7
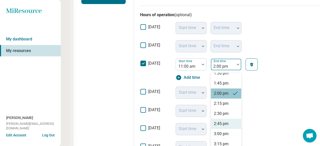
scroll to position [97, 0]
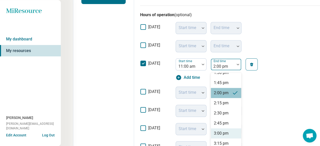
click at [214, 131] on div "3:00 pm" at bounding box center [221, 134] width 15 height 6
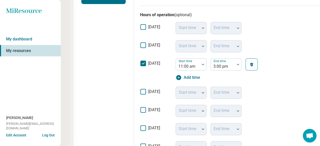
click at [140, 43] on icon at bounding box center [143, 46] width 6 height 6
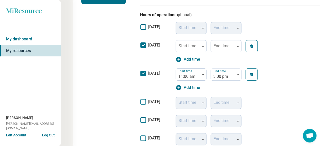
scroll to position [2, 2]
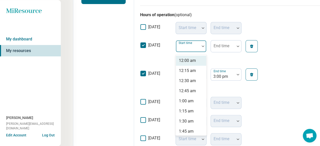
click at [175, 40] on div "Start time" at bounding box center [190, 46] width 31 height 12
type input "*"
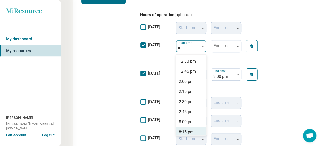
scroll to position [76, 0]
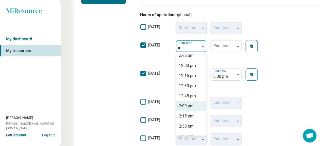
click at [179, 103] on div "2:00 pm" at bounding box center [186, 106] width 15 height 6
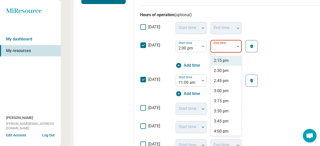
click at [210, 40] on div "End time" at bounding box center [225, 46] width 31 height 12
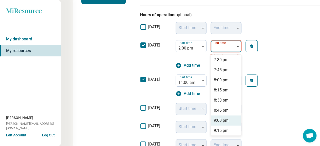
scroll to position [203, 0]
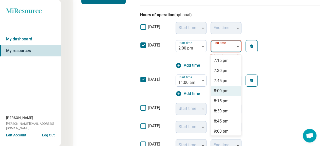
click at [214, 88] on div "8:00 pm" at bounding box center [221, 91] width 15 height 6
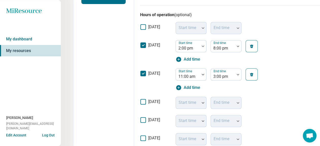
click at [140, 117] on icon at bounding box center [143, 120] width 6 height 6
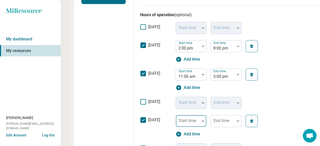
scroll to position [2, 2]
click at [175, 115] on div "Start time" at bounding box center [190, 121] width 31 height 12
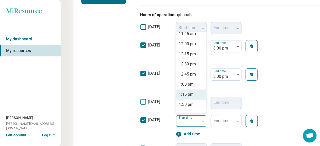
scroll to position [481, 0]
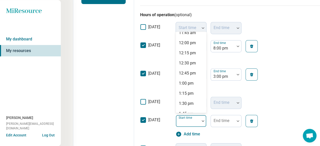
click at [179, 121] on div "2:00 pm" at bounding box center [186, 124] width 15 height 6
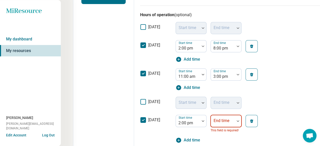
click at [210, 115] on div "End time" at bounding box center [225, 121] width 31 height 12
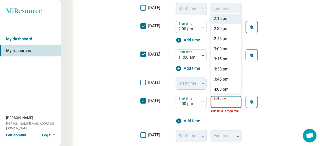
scroll to position [165, 0]
type input "*"
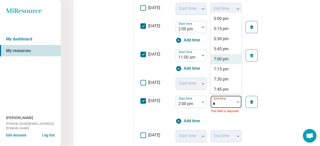
click at [214, 56] on div "7:00 pm" at bounding box center [221, 59] width 15 height 6
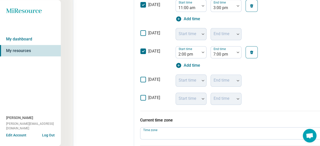
scroll to position [235, 0]
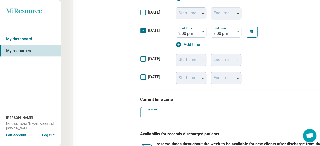
click at [169, 111] on div at bounding box center [235, 114] width 187 height 7
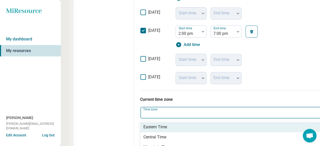
click at [151, 122] on div "Eastern Time" at bounding box center [238, 127] width 197 height 10
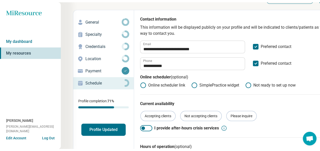
scroll to position [0, 0]
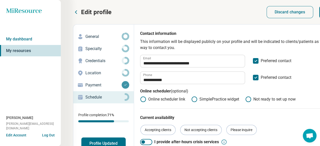
click at [85, 138] on button "Profile Updated" at bounding box center [103, 144] width 44 height 12
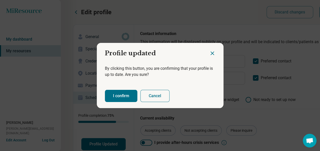
click at [119, 94] on button "I confirm" at bounding box center [121, 96] width 32 height 12
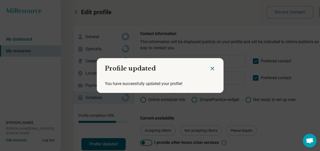
click at [213, 68] on icon "Close dialog" at bounding box center [212, 68] width 6 height 6
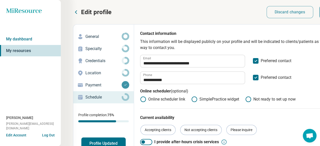
click at [73, 9] on icon at bounding box center [76, 12] width 6 height 6
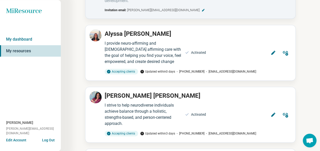
scroll to position [146, 0]
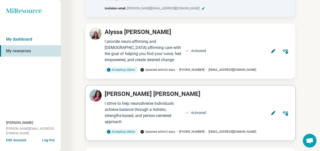
click at [275, 110] on icon at bounding box center [272, 112] width 5 height 5
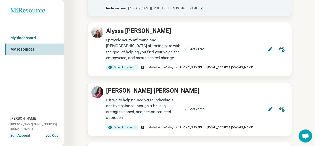
scroll to position [0, 0]
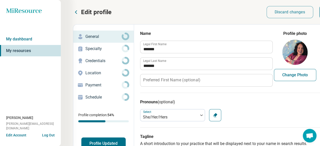
type textarea "*"
click at [85, 46] on p "Specialty" at bounding box center [103, 49] width 36 height 6
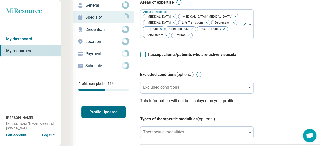
scroll to position [49, 0]
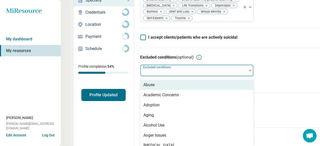
click at [185, 69] on div at bounding box center [193, 72] width 102 height 7
click at [146, 80] on div "Abuse" at bounding box center [196, 85] width 113 height 10
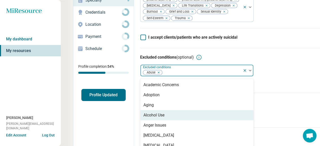
click at [143, 112] on div "Alcohol Use" at bounding box center [153, 115] width 21 height 6
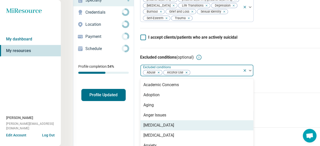
click at [154, 121] on div "[MEDICAL_DATA]" at bounding box center [196, 126] width 113 height 10
click at [155, 123] on div "[MEDICAL_DATA]" at bounding box center [158, 126] width 31 height 6
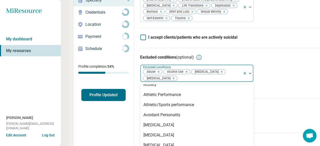
scroll to position [51, 0]
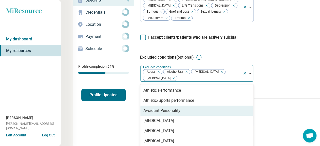
click at [146, 108] on div "Avoidant Personality" at bounding box center [161, 111] width 37 height 6
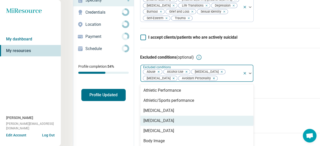
click at [149, 118] on div "[MEDICAL_DATA]" at bounding box center [158, 121] width 31 height 6
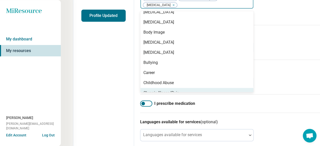
scroll to position [128, 0]
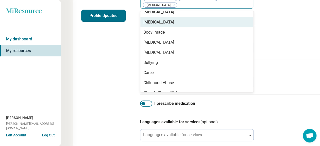
click at [143, 19] on div "[MEDICAL_DATA]" at bounding box center [158, 22] width 31 height 6
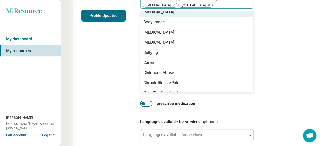
scroll to position [67, 0]
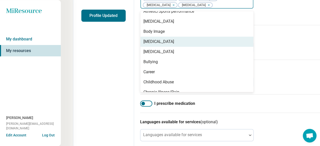
click at [143, 39] on div "[MEDICAL_DATA]" at bounding box center [158, 42] width 31 height 6
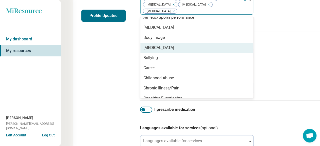
click at [140, 43] on div "[MEDICAL_DATA]" at bounding box center [196, 48] width 113 height 10
click at [143, 45] on div "Bullying" at bounding box center [150, 48] width 14 height 6
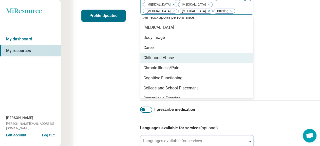
click at [142, 53] on div "Childhood Abuse" at bounding box center [196, 58] width 113 height 10
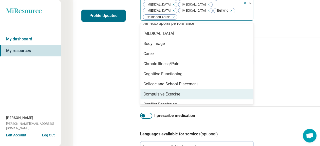
click at [141, 89] on div "Compulsive Exercise" at bounding box center [196, 94] width 113 height 10
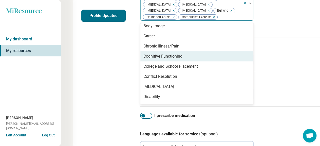
scroll to position [92, 0]
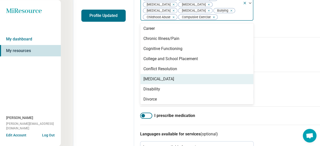
click at [156, 76] on div "[MEDICAL_DATA]" at bounding box center [158, 79] width 31 height 6
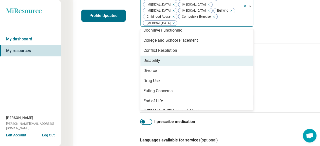
scroll to position [117, 0]
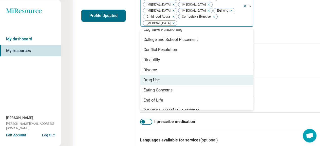
click at [143, 77] on div "Drug Use" at bounding box center [151, 80] width 16 height 6
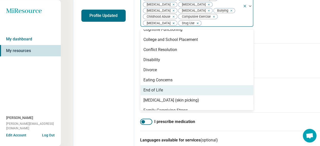
click at [143, 87] on div "End of Life" at bounding box center [152, 90] width 19 height 6
click at [143, 87] on div "[MEDICAL_DATA] (skin picking)" at bounding box center [171, 90] width 56 height 6
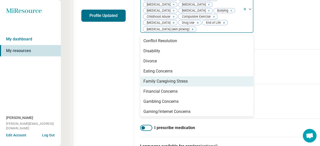
scroll to position [143, 0]
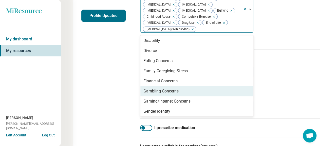
click at [147, 88] on div "Gambling Concerns" at bounding box center [160, 91] width 35 height 6
click at [144, 88] on div "Gaming/Internet Concerns" at bounding box center [166, 91] width 47 height 6
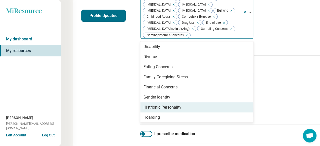
click at [147, 105] on div "Histrionic Personality" at bounding box center [162, 108] width 38 height 6
click at [142, 103] on div "Hoarding" at bounding box center [196, 108] width 113 height 10
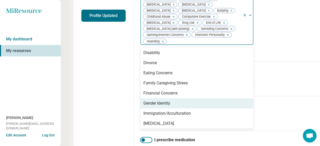
scroll to position [168, 0]
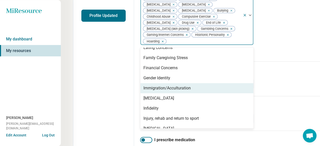
click at [148, 85] on div "Immigration/Acculturation" at bounding box center [166, 88] width 47 height 6
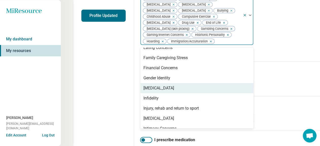
click at [143, 85] on div "[MEDICAL_DATA]" at bounding box center [158, 88] width 31 height 6
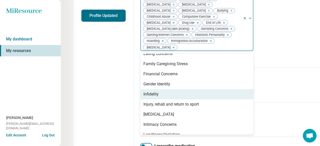
click at [143, 91] on div "Infidelity" at bounding box center [150, 94] width 15 height 6
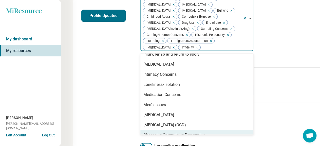
scroll to position [218, 0]
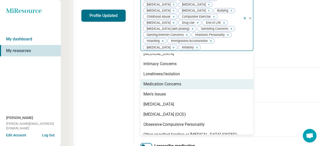
click at [145, 81] on div "Medication Concerns" at bounding box center [162, 84] width 38 height 6
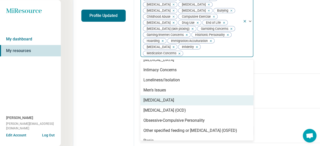
click at [145, 97] on div "[MEDICAL_DATA]" at bounding box center [158, 100] width 31 height 6
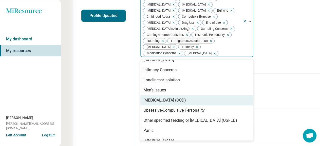
click at [145, 97] on div "[MEDICAL_DATA] (OCD)" at bounding box center [164, 100] width 43 height 6
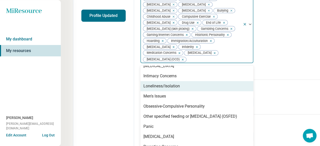
click at [181, 59] on icon "Remove [object Object]" at bounding box center [182, 60] width 2 height 2
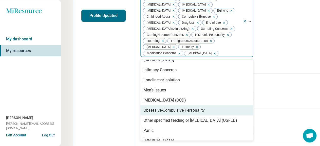
click at [143, 108] on div "Obsessive-Compulsive Personality" at bounding box center [173, 111] width 61 height 6
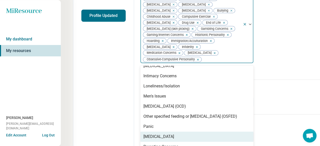
click at [143, 134] on div "[MEDICAL_DATA]" at bounding box center [158, 137] width 31 height 6
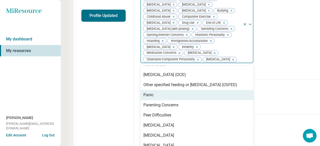
scroll to position [269, 0]
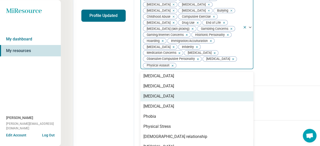
scroll to position [320, 0]
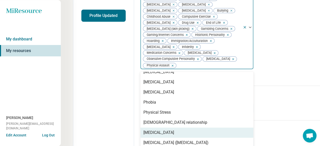
click at [144, 130] on div "[MEDICAL_DATA]" at bounding box center [158, 133] width 31 height 6
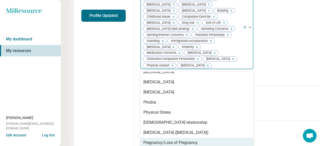
click at [143, 140] on div "Pregnancy/Loss of Pregnancy" at bounding box center [170, 143] width 54 height 6
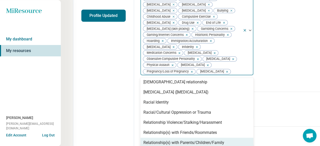
scroll to position [370, 0]
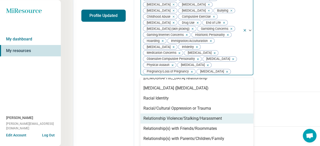
click at [140, 114] on div "Relationship Violence/Stalking/Harassment" at bounding box center [196, 119] width 113 height 10
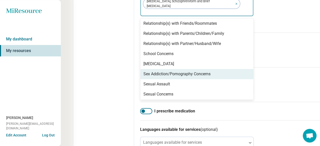
scroll to position [396, 0]
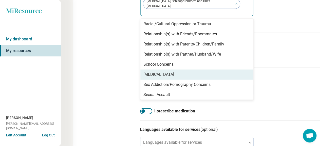
click at [143, 72] on div "[MEDICAL_DATA]" at bounding box center [158, 75] width 31 height 6
click at [143, 72] on div "Sex Addiction/Pornography Concerns" at bounding box center [176, 75] width 67 height 6
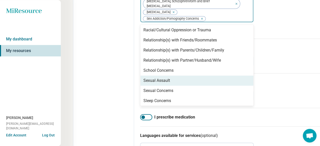
click at [143, 78] on div "Sexual Assault" at bounding box center [156, 81] width 27 height 6
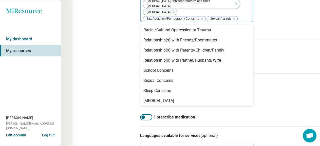
click at [144, 118] on div "Substance Use" at bounding box center [156, 121] width 27 height 6
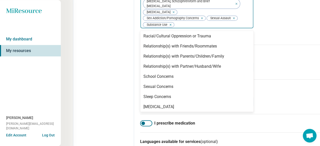
click at [144, 124] on div "[MEDICAL_DATA]" at bounding box center [158, 127] width 31 height 6
click at [143, 124] on div "[MEDICAL_DATA] (hair pulling)" at bounding box center [170, 127] width 54 height 6
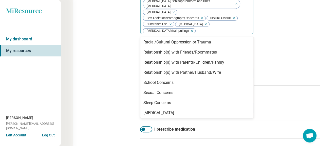
scroll to position [400, 0]
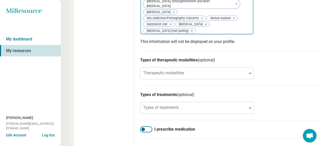
click at [87, 43] on div "Edit profile General Specialty Credentials Location Payment Schedule Profile co…" at bounding box center [103, 31] width 61 height 446
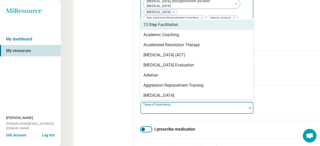
click at [199, 107] on div at bounding box center [193, 110] width 102 height 7
click at [268, 92] on h3 "Types of treatments (optional)" at bounding box center [239, 95] width 198 height 6
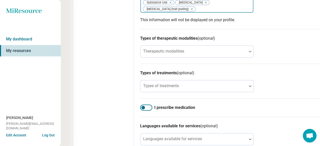
scroll to position [287, 0]
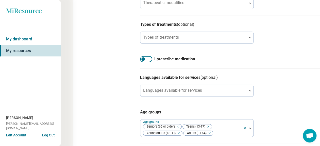
type input "**********"
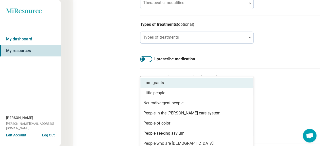
scroll to position [51, 0]
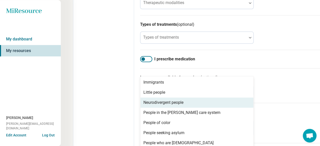
click at [152, 100] on div "Neurodivergent people" at bounding box center [163, 103] width 40 height 6
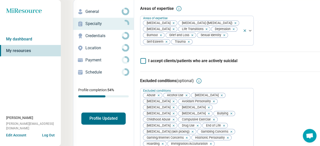
scroll to position [0, 0]
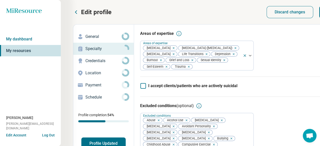
click at [85, 58] on p "Credentials" at bounding box center [103, 61] width 36 height 6
type textarea "*"
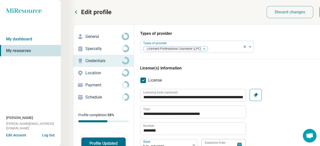
click at [85, 70] on p "Location" at bounding box center [103, 73] width 36 height 6
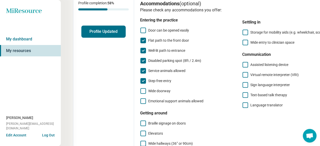
scroll to position [122, 0]
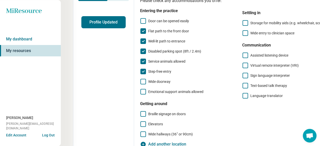
click at [140, 79] on icon at bounding box center [143, 82] width 6 height 6
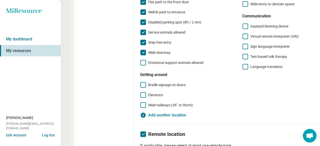
scroll to position [0, 0]
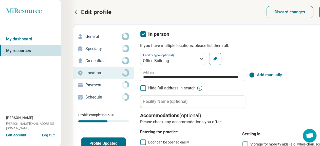
click at [88, 82] on p "Payment" at bounding box center [103, 85] width 36 height 6
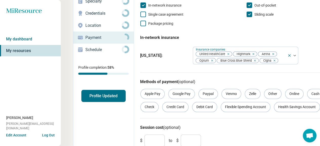
scroll to position [50, 0]
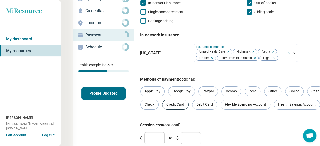
click at [162, 100] on div "Credit Card" at bounding box center [175, 105] width 26 height 10
click at [144, 132] on input "*" at bounding box center [154, 138] width 20 height 12
type input "**"
click at [181, 132] on input "*" at bounding box center [191, 138] width 20 height 12
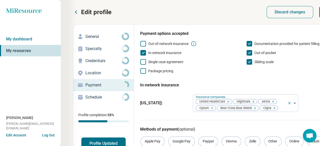
type input "***"
click at [88, 94] on p "Schedule" at bounding box center [103, 97] width 36 height 6
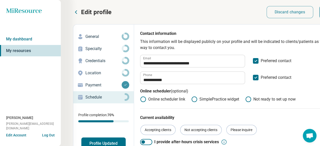
click at [86, 138] on button "Profile Updated" at bounding box center [103, 144] width 44 height 12
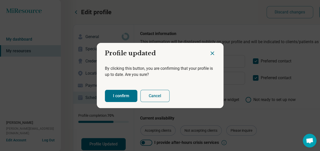
click at [122, 92] on button "I confirm" at bounding box center [121, 96] width 32 height 12
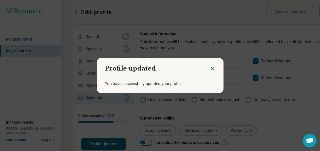
click at [213, 69] on icon "Close dialog" at bounding box center [212, 68] width 3 height 3
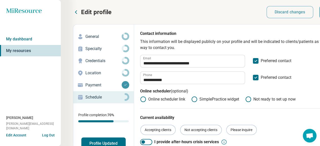
click at [81, 10] on p "Edit profile" at bounding box center [96, 12] width 30 height 8
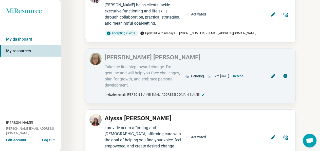
scroll to position [146, 0]
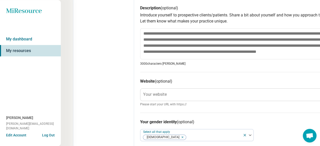
scroll to position [194, 0]
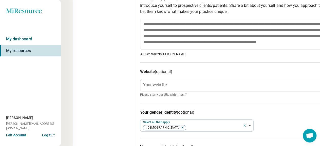
click at [143, 83] on label "Your website" at bounding box center [154, 85] width 23 height 4
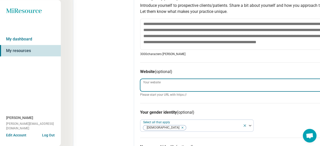
click at [140, 79] on input "Your website" at bounding box center [239, 85] width 198 height 12
paste input "**********"
type textarea "*"
type input "**********"
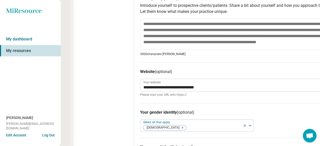
click at [98, 76] on div "Edit profile General Specialty Credentials Location Payment Schedule Profile co…" at bounding box center [103, 48] width 61 height 436
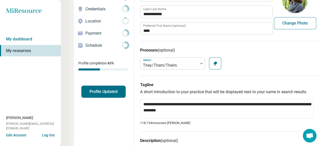
scroll to position [0, 0]
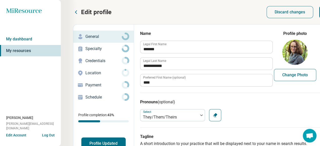
click at [85, 46] on p "Specialty" at bounding box center [103, 49] width 36 height 6
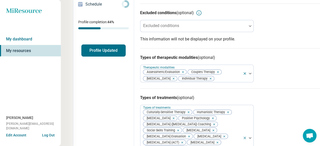
scroll to position [97, 0]
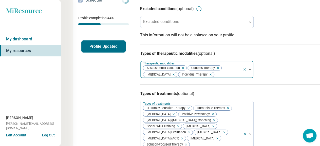
click at [180, 66] on icon "Remove [object Object]" at bounding box center [182, 68] width 4 height 4
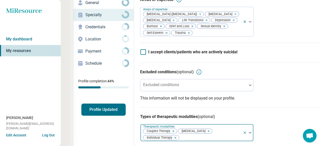
scroll to position [0, 0]
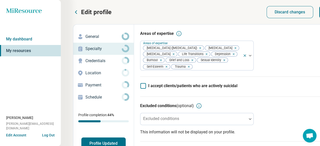
click at [90, 58] on p "Credentials" at bounding box center [103, 61] width 36 height 6
type textarea "*"
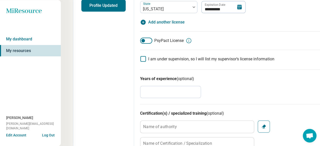
scroll to position [28, 0]
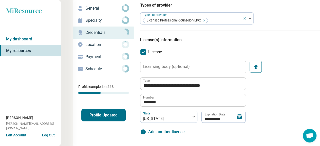
click at [85, 42] on p "Location" at bounding box center [103, 45] width 36 height 6
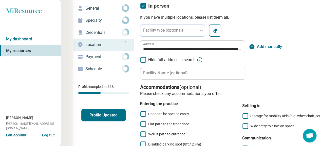
scroll to position [0, 0]
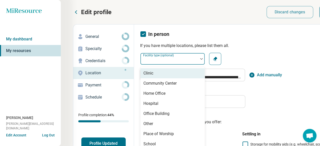
click at [150, 53] on div "Facility type (optional)" at bounding box center [172, 59] width 65 height 12
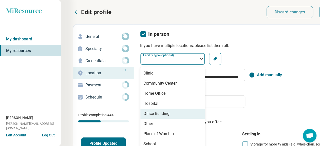
click at [143, 111] on div "Office Building" at bounding box center [156, 114] width 26 height 6
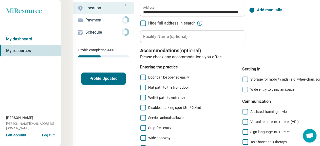
scroll to position [73, 0]
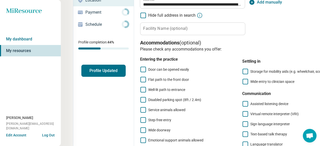
click at [140, 67] on icon at bounding box center [143, 70] width 6 height 6
click at [140, 97] on icon at bounding box center [143, 100] width 6 height 6
click at [140, 117] on icon at bounding box center [143, 120] width 6 height 6
click at [140, 128] on icon at bounding box center [143, 131] width 6 height 6
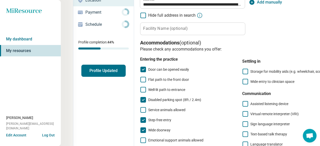
click at [242, 79] on icon at bounding box center [245, 82] width 6 height 6
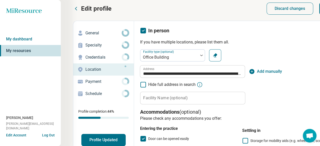
scroll to position [0, 0]
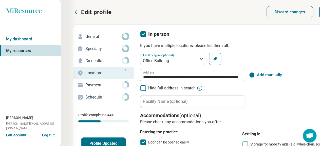
click at [85, 82] on p "Payment" at bounding box center [103, 85] width 36 height 6
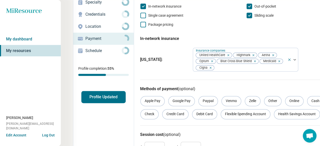
scroll to position [49, 0]
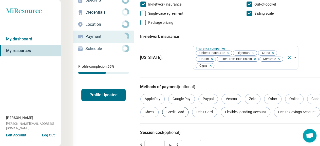
click at [162, 107] on div "Credit Card" at bounding box center [175, 112] width 26 height 10
click at [144, 140] on input "*" at bounding box center [154, 146] width 20 height 12
type input "**"
click at [181, 140] on input "*" at bounding box center [191, 146] width 20 height 12
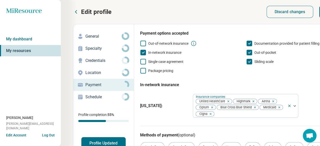
scroll to position [0, 0]
type input "***"
click at [85, 94] on p "Schedule" at bounding box center [103, 97] width 36 height 6
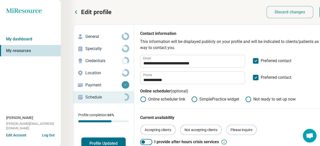
click at [87, 138] on button "Profile Updated" at bounding box center [103, 144] width 44 height 12
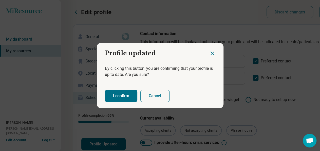
click at [118, 91] on button "I confirm" at bounding box center [121, 96] width 32 height 12
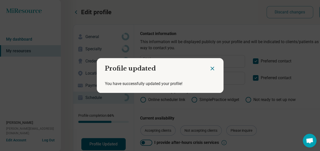
click at [214, 68] on icon "Close dialog" at bounding box center [212, 68] width 6 height 6
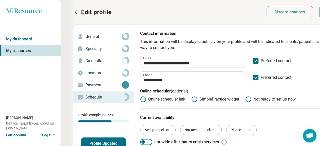
click at [73, 9] on icon at bounding box center [76, 12] width 6 height 6
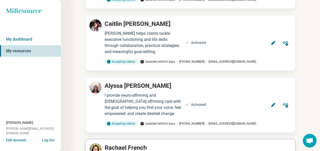
scroll to position [219, 0]
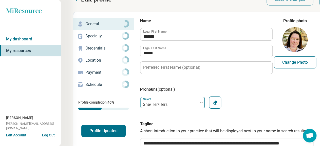
scroll to position [0, 0]
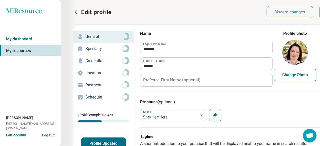
click at [91, 46] on p "Specialty" at bounding box center [103, 49] width 36 height 6
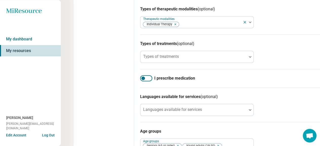
scroll to position [243, 0]
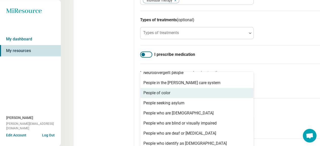
scroll to position [25, 0]
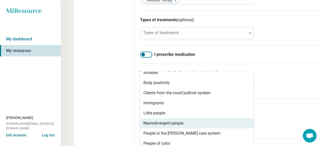
click at [143, 121] on div "Neurodivergent people" at bounding box center [163, 124] width 40 height 6
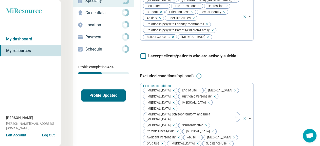
scroll to position [0, 0]
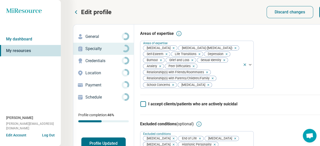
click at [78, 57] on div "Credentials" at bounding box center [103, 61] width 52 height 8
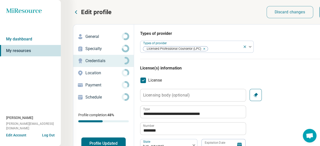
type textarea "*"
click at [85, 70] on p "Location" at bounding box center [103, 73] width 36 height 6
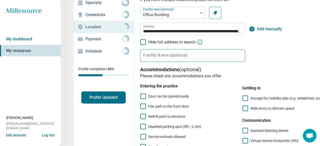
scroll to position [49, 0]
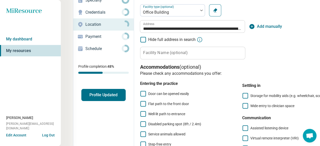
click at [140, 91] on icon at bounding box center [143, 94] width 6 height 6
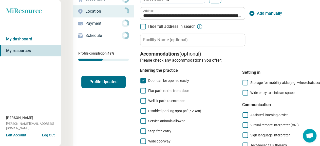
scroll to position [73, 0]
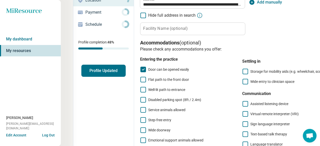
click at [140, 97] on icon at bounding box center [143, 100] width 6 height 6
click at [140, 117] on icon at bounding box center [143, 120] width 6 height 6
click at [140, 128] on icon at bounding box center [143, 131] width 6 height 6
click at [242, 79] on icon at bounding box center [245, 82] width 6 height 6
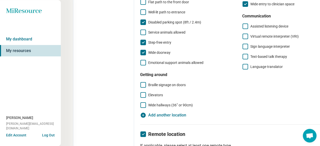
scroll to position [5, 0]
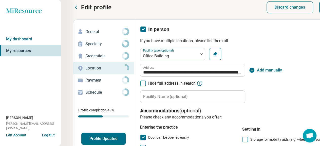
click at [85, 77] on p "Payment" at bounding box center [103, 80] width 36 height 6
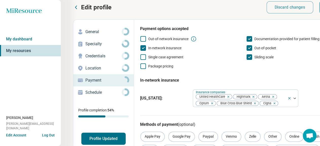
scroll to position [0, 0]
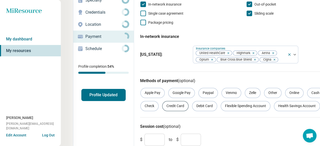
click at [162, 101] on div "Credit Card" at bounding box center [175, 106] width 26 height 10
click at [144, 134] on input "*" at bounding box center [154, 140] width 20 height 12
type input "**"
click at [181, 134] on input "*" at bounding box center [191, 140] width 20 height 12
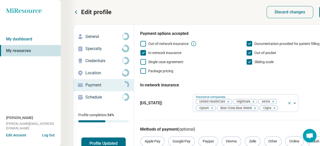
type input "***"
click at [85, 94] on p "Schedule" at bounding box center [103, 97] width 36 height 6
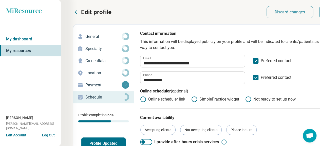
click at [92, 138] on button "Profile Updated" at bounding box center [103, 144] width 44 height 12
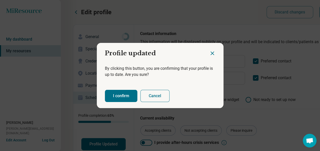
click at [110, 94] on button "I confirm" at bounding box center [121, 96] width 32 height 12
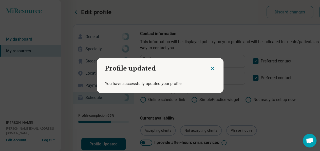
click at [213, 70] on icon "Close dialog" at bounding box center [212, 68] width 3 height 3
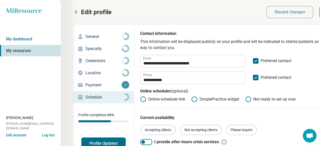
click at [81, 8] on p "Edit profile" at bounding box center [96, 12] width 30 height 8
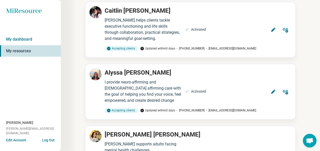
scroll to position [292, 0]
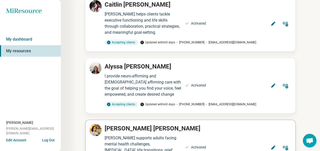
click at [275, 145] on icon at bounding box center [273, 147] width 4 height 4
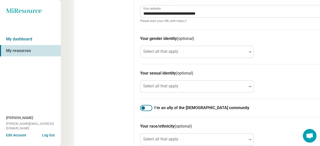
scroll to position [270, 0]
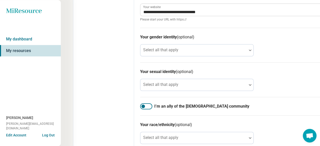
click at [140, 104] on div at bounding box center [146, 107] width 12 height 6
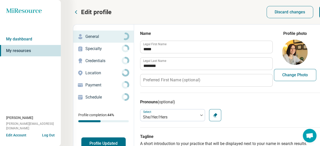
scroll to position [0, 0]
click at [85, 46] on p "Specialty" at bounding box center [103, 49] width 36 height 6
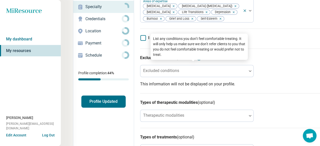
scroll to position [49, 0]
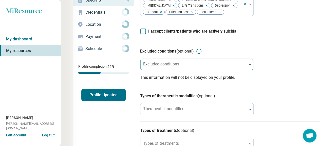
click at [142, 66] on div at bounding box center [193, 66] width 102 height 7
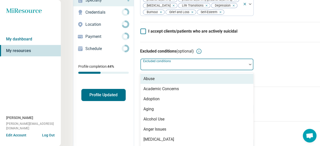
click at [143, 78] on div "Abuse" at bounding box center [148, 79] width 11 height 6
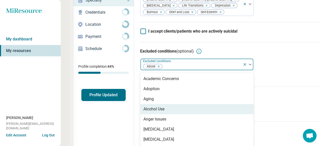
click at [143, 106] on div "Alcohol Use" at bounding box center [153, 109] width 21 height 6
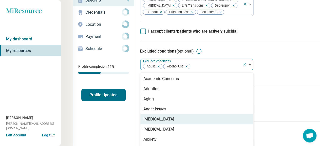
click at [144, 116] on div "[MEDICAL_DATA]" at bounding box center [158, 119] width 31 height 6
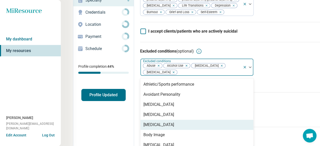
scroll to position [51, 0]
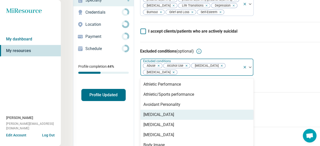
click at [145, 112] on div "[MEDICAL_DATA]" at bounding box center [158, 115] width 31 height 6
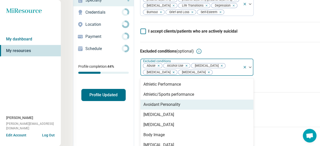
click at [145, 106] on div "Avoidant Personality" at bounding box center [196, 105] width 113 height 10
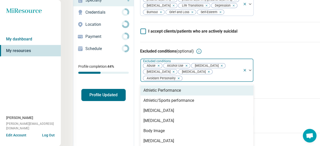
click at [206, 74] on icon "Remove [object Object]" at bounding box center [208, 72] width 4 height 4
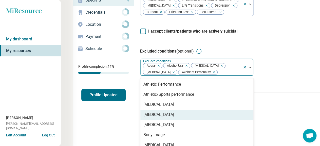
click at [146, 112] on div "[MEDICAL_DATA]" at bounding box center [158, 115] width 31 height 6
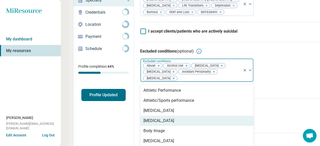
click at [143, 118] on div "[MEDICAL_DATA]" at bounding box center [158, 121] width 31 height 6
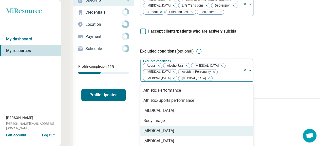
click at [143, 128] on div "[MEDICAL_DATA]" at bounding box center [158, 131] width 31 height 6
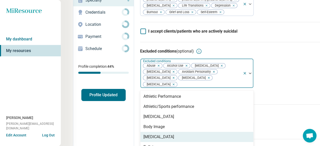
click at [143, 134] on div "[MEDICAL_DATA]" at bounding box center [158, 137] width 31 height 6
click at [140, 132] on div "Bullying" at bounding box center [196, 137] width 113 height 10
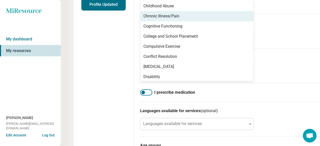
scroll to position [76, 0]
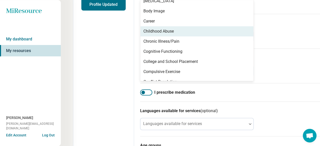
click at [143, 28] on div "Childhood Abuse" at bounding box center [158, 31] width 30 height 6
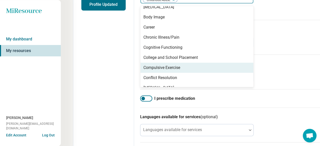
click at [143, 65] on div "Compulsive Exercise" at bounding box center [161, 68] width 37 height 6
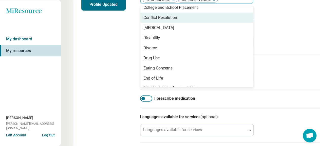
scroll to position [127, 0]
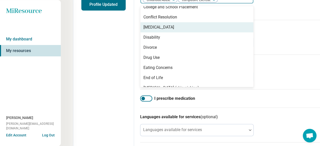
click at [145, 24] on div "[MEDICAL_DATA]" at bounding box center [158, 27] width 31 height 6
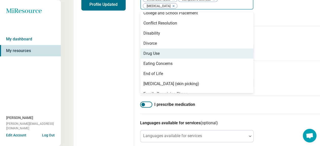
click at [143, 51] on div "Drug Use" at bounding box center [151, 54] width 16 height 6
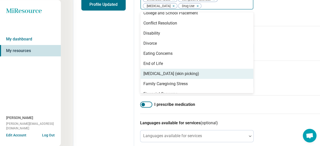
click at [144, 71] on div "[MEDICAL_DATA] (skin picking)" at bounding box center [171, 74] width 56 height 6
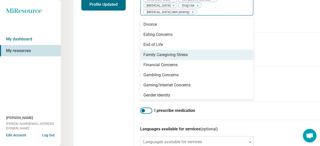
scroll to position [152, 0]
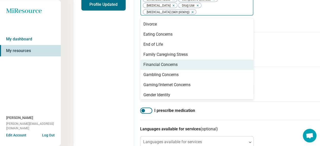
click at [144, 62] on div "Financial Concerns" at bounding box center [160, 65] width 34 height 6
click at [143, 62] on div "Gambling Concerns" at bounding box center [160, 65] width 35 height 6
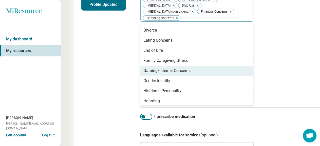
click at [144, 68] on div "Gaming/Internet Concerns" at bounding box center [166, 71] width 47 height 6
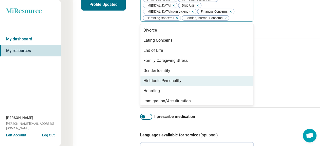
click at [147, 78] on div "Histrionic Personality" at bounding box center [162, 81] width 38 height 6
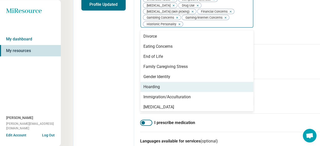
click at [147, 82] on div "Hoarding" at bounding box center [196, 87] width 113 height 10
click at [146, 84] on div "Immigration/Acculturation" at bounding box center [166, 87] width 47 height 6
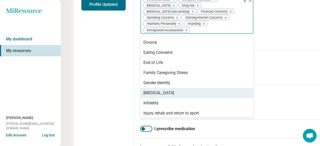
click at [140, 88] on div "[MEDICAL_DATA]" at bounding box center [196, 93] width 113 height 10
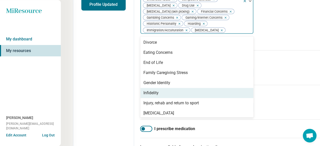
click at [143, 90] on div "Infidelity" at bounding box center [150, 93] width 15 height 6
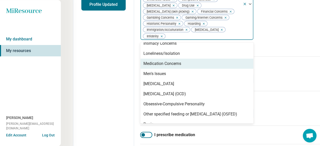
click at [144, 61] on div "Medication Concerns" at bounding box center [162, 64] width 38 height 6
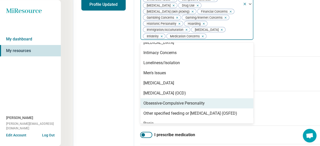
click at [143, 101] on div "Obsessive-Compulsive Personality" at bounding box center [173, 104] width 61 height 6
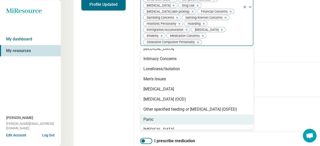
scroll to position [244, 0]
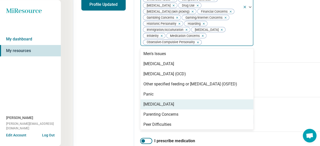
click at [144, 102] on div "[MEDICAL_DATA]" at bounding box center [158, 105] width 31 height 6
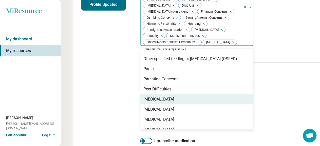
scroll to position [294, 0]
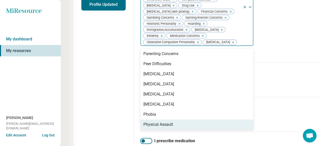
click at [143, 122] on div "Physical Assault" at bounding box center [158, 125] width 30 height 6
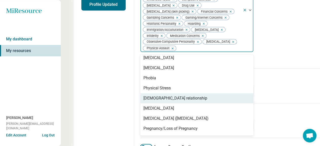
scroll to position [345, 0]
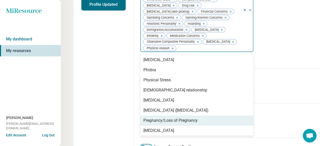
click at [154, 118] on div "Pregnancy/Loss of Pregnancy" at bounding box center [170, 121] width 54 height 6
click at [141, 116] on div "[MEDICAL_DATA]" at bounding box center [196, 121] width 113 height 10
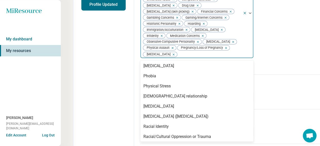
click at [150, 144] on div "Relationship Violence/Stalking/Harassment" at bounding box center [182, 147] width 78 height 6
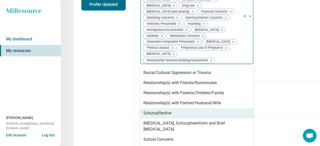
scroll to position [421, 0]
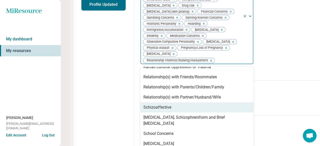
click at [145, 105] on div "Schizoaffective" at bounding box center [157, 108] width 28 height 6
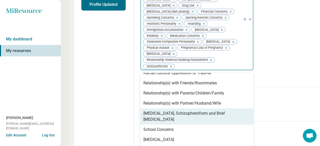
click at [144, 111] on div "[MEDICAL_DATA], Schizophreniform and Brief [MEDICAL_DATA]" at bounding box center [196, 117] width 107 height 12
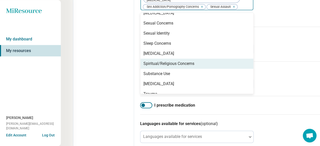
scroll to position [216, 0]
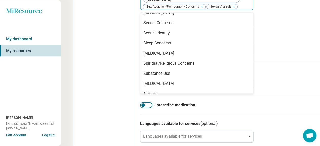
click at [150, 101] on div "[MEDICAL_DATA] (hair pulling)" at bounding box center [170, 104] width 54 height 6
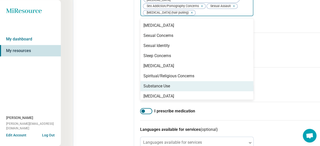
drag, startPoint x: 139, startPoint y: 29, endPoint x: 164, endPoint y: 45, distance: 29.8
click at [143, 83] on div "Substance Use" at bounding box center [156, 86] width 27 height 6
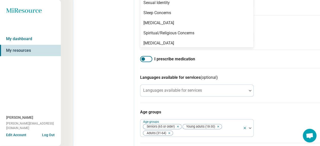
scroll to position [270, 0]
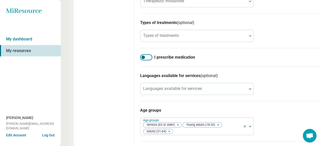
click at [258, 67] on div "Languages available for services (optional) Languages available for services" at bounding box center [239, 84] width 198 height 35
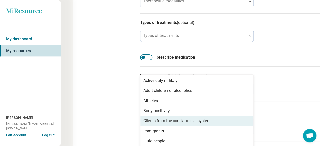
scroll to position [25, 0]
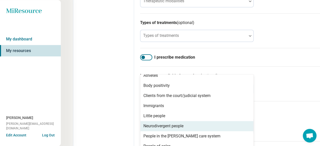
click at [147, 121] on div "Neurodivergent people" at bounding box center [196, 126] width 113 height 10
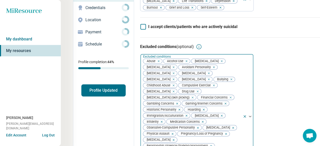
scroll to position [0, 0]
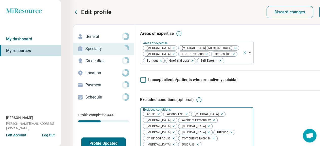
click at [89, 58] on p "Credentials" at bounding box center [103, 61] width 36 height 6
type textarea "*"
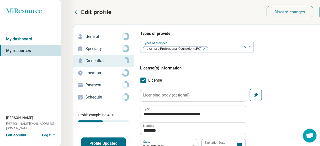
click at [85, 70] on p "Location" at bounding box center [103, 73] width 36 height 6
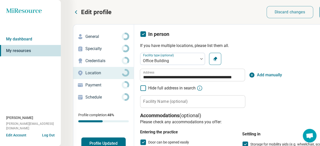
click at [85, 82] on p "Payment" at bounding box center [103, 85] width 36 height 6
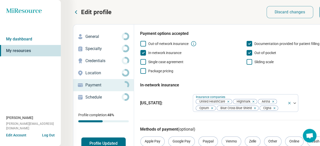
click at [246, 59] on icon at bounding box center [249, 62] width 6 height 6
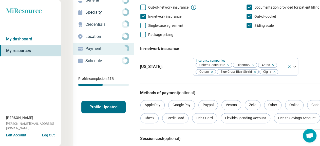
scroll to position [49, 0]
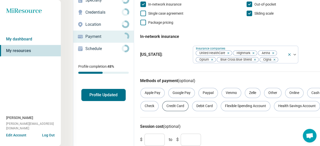
click at [162, 101] on div "Credit Card" at bounding box center [175, 106] width 26 height 10
click at [144, 134] on input "*" at bounding box center [154, 140] width 20 height 12
type input "**"
click at [181, 134] on input "*" at bounding box center [191, 140] width 20 height 12
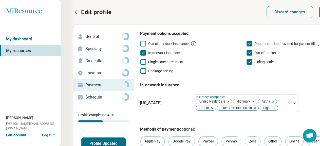
type input "***"
click at [85, 94] on p "Schedule" at bounding box center [103, 97] width 36 height 6
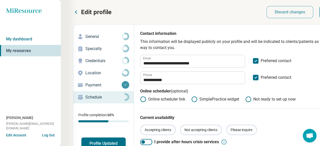
click at [99, 138] on button "Profile Updated" at bounding box center [103, 144] width 44 height 12
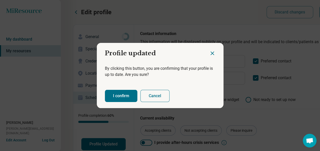
click at [117, 90] on button "I confirm" at bounding box center [121, 96] width 32 height 12
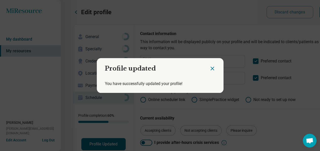
click at [214, 69] on icon "Close dialog" at bounding box center [212, 68] width 3 height 3
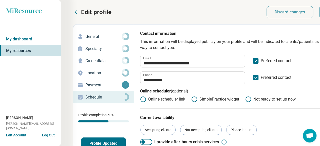
click at [81, 10] on p "Edit profile" at bounding box center [96, 12] width 30 height 8
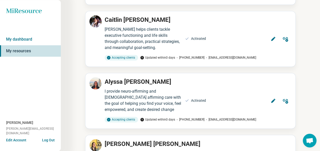
scroll to position [340, 0]
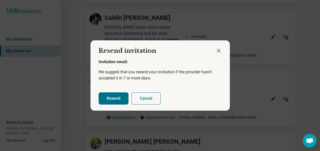
click at [112, 95] on button "Resend" at bounding box center [113, 98] width 30 height 12
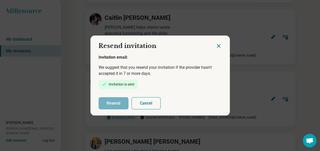
click at [220, 49] on icon "Close dialog" at bounding box center [218, 46] width 6 height 6
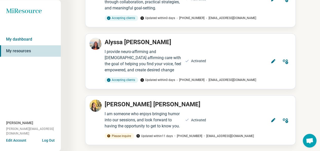
scroll to position [389, 0]
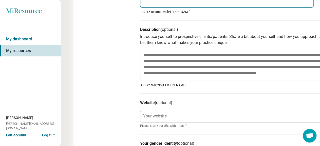
scroll to position [170, 0]
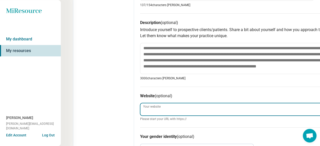
click at [153, 104] on input "Your website" at bounding box center [239, 110] width 198 height 12
paste input "**********"
type textarea "*"
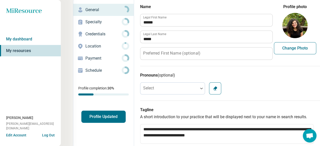
scroll to position [0, 0]
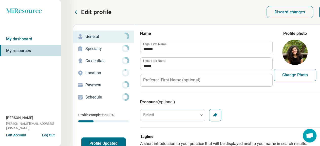
type input "**********"
click at [87, 46] on p "Specialty" at bounding box center [103, 49] width 36 height 6
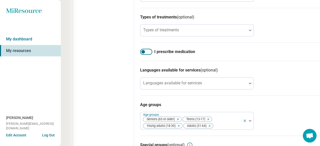
scroll to position [171, 0]
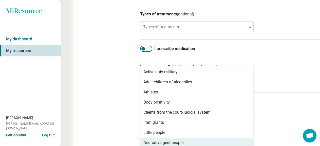
click at [258, 93] on div "Age groups Age groups Seniors (65 or older) Teens (13-17) Young adults (18-30) …" at bounding box center [239, 113] width 198 height 40
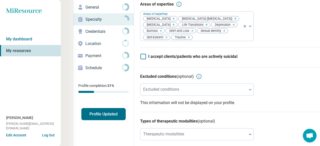
scroll to position [1, 0]
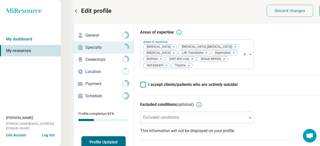
click at [86, 57] on p "Credentials" at bounding box center [103, 60] width 36 height 6
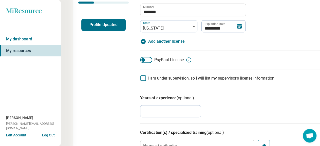
scroll to position [122, 0]
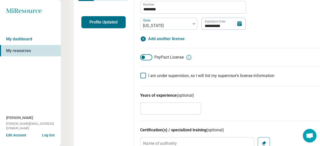
click at [140, 73] on icon at bounding box center [143, 76] width 6 height 6
type textarea "*"
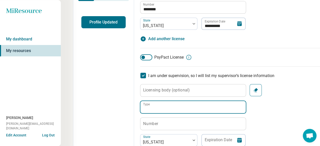
click at [143, 101] on input "Type" at bounding box center [192, 107] width 105 height 12
type input "***"
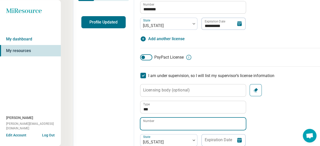
click at [144, 118] on input "Number" at bounding box center [192, 124] width 105 height 12
type input "********"
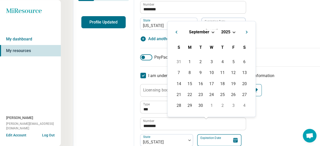
click at [197, 134] on input "Expiration Date" at bounding box center [219, 140] width 44 height 12
type input "**********"
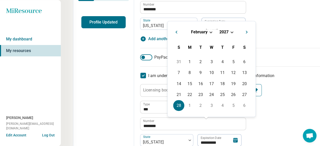
click at [281, 84] on div "**********" at bounding box center [239, 115] width 198 height 62
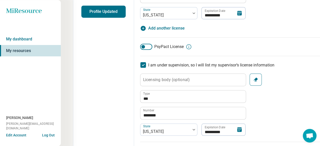
scroll to position [0, 0]
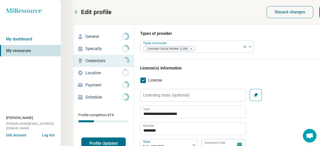
type textarea "*"
click at [85, 70] on p "Location" at bounding box center [103, 73] width 36 height 6
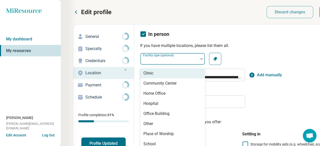
click at [154, 57] on div at bounding box center [169, 60] width 54 height 7
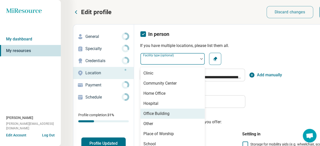
click at [143, 111] on div "Office Building" at bounding box center [156, 114] width 26 height 6
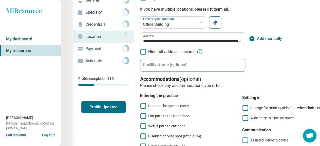
scroll to position [49, 0]
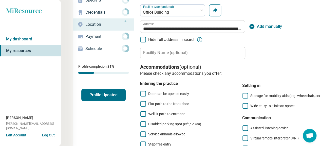
click at [140, 91] on icon at bounding box center [143, 94] width 6 height 6
click at [140, 122] on icon at bounding box center [143, 125] width 6 height 6
click at [140, 142] on icon at bounding box center [143, 145] width 6 height 6
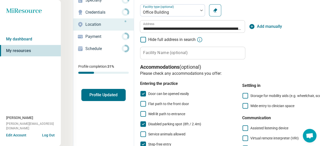
click at [242, 103] on icon at bounding box center [245, 106] width 6 height 6
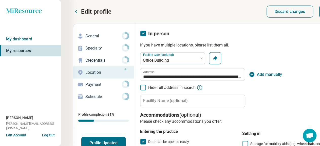
scroll to position [0, 0]
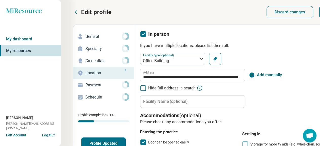
drag, startPoint x: 288, startPoint y: 14, endPoint x: 285, endPoint y: 13, distance: 3.3
click at [85, 82] on p "Payment" at bounding box center [103, 85] width 36 height 6
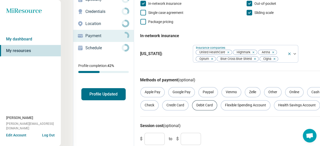
scroll to position [50, 0]
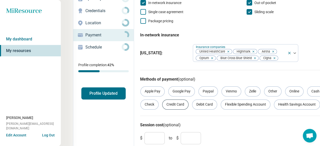
click at [162, 100] on div "Credit Card" at bounding box center [175, 105] width 26 height 10
click at [144, 132] on input "*" at bounding box center [154, 138] width 20 height 12
type input "**"
click at [181, 132] on input "*" at bounding box center [191, 138] width 20 height 12
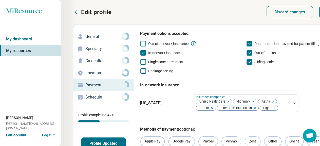
type input "***"
click at [85, 94] on p "Schedule" at bounding box center [103, 97] width 36 height 6
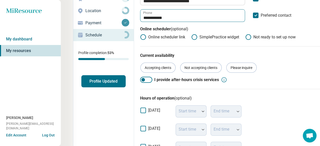
scroll to position [73, 0]
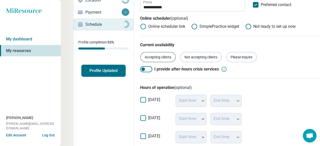
click at [145, 52] on div "Accepting clients" at bounding box center [157, 57] width 35 height 10
click at [140, 134] on icon at bounding box center [143, 137] width 6 height 6
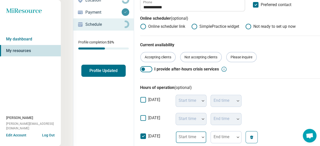
click at [177, 132] on div at bounding box center [188, 137] width 24 height 11
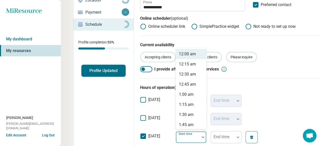
type input "*"
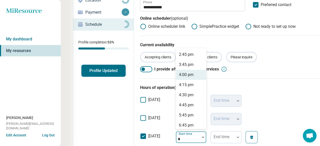
scroll to position [203, 0]
click at [179, 71] on div "4:00 pm" at bounding box center [186, 74] width 15 height 6
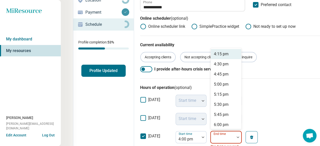
click at [207, 131] on div "Start time 4:00 pm 31 results available. Use Up and Down to choose options, pre…" at bounding box center [220, 145] width 91 height 28
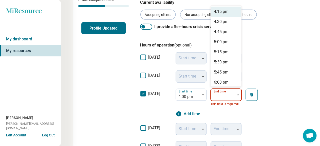
scroll to position [115, 0]
type input "*"
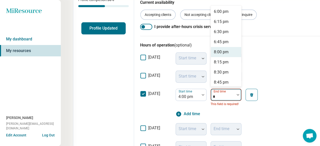
click at [214, 49] on div "8:00 pm" at bounding box center [221, 52] width 15 height 6
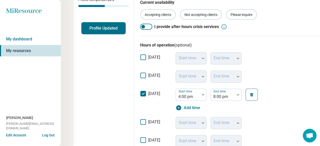
drag, startPoint x: 126, startPoint y: 108, endPoint x: 131, endPoint y: 111, distance: 6.7
click at [140, 138] on icon at bounding box center [143, 141] width 6 height 6
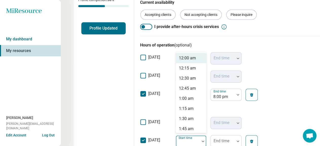
click at [175, 135] on div "Start time" at bounding box center [190, 141] width 31 height 12
type input "**"
click at [179, 55] on div "10:00 am" at bounding box center [187, 58] width 17 height 6
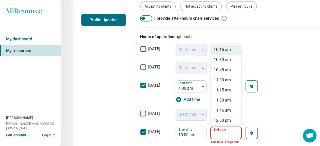
click at [210, 127] on div "55 results available. Use Up and Down to choose options, press Enter to select …" at bounding box center [225, 136] width 31 height 18
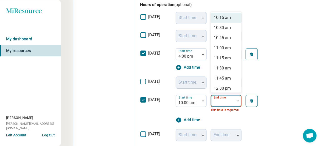
scroll to position [156, 0]
type input "*"
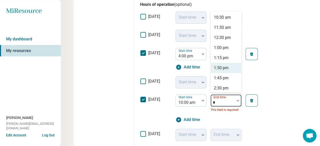
scroll to position [25, 0]
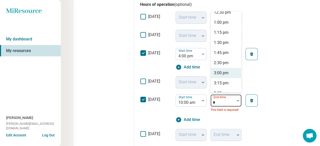
click at [214, 70] on div "3:00 pm" at bounding box center [221, 73] width 15 height 6
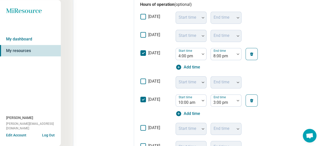
click at [140, 125] on icon at bounding box center [143, 128] width 6 height 6
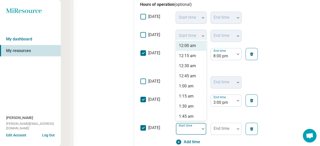
click at [175, 123] on div "Start time" at bounding box center [190, 129] width 31 height 12
type input "**"
click at [179, 43] on div "10:00 am" at bounding box center [187, 46] width 17 height 6
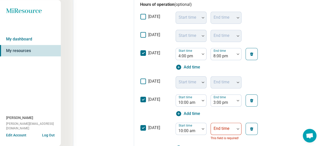
click at [140, 97] on icon at bounding box center [143, 100] width 6 height 6
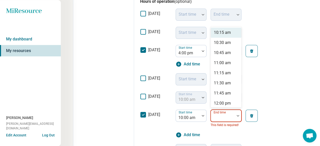
click at [213, 114] on div at bounding box center [223, 117] width 20 height 7
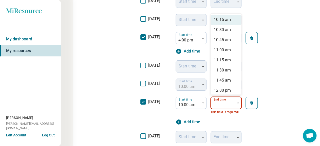
scroll to position [172, 0]
type input "*"
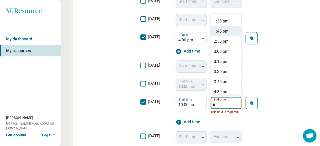
scroll to position [51, 0]
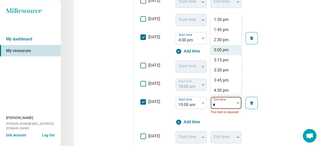
click at [214, 47] on div "3:00 pm" at bounding box center [221, 50] width 15 height 6
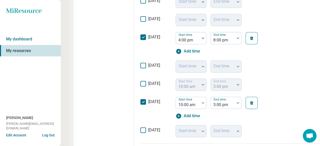
scroll to position [172, 0]
click at [140, 128] on icon at bounding box center [143, 131] width 6 height 6
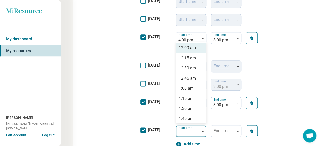
click at [175, 125] on div "Start time" at bounding box center [190, 131] width 31 height 12
type input "**"
click at [179, 45] on div "10:00 am" at bounding box center [187, 48] width 17 height 6
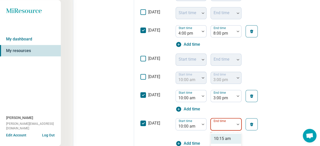
click at [210, 118] on div "55 results available. Use Up and Down to choose options, press Enter to select …" at bounding box center [225, 127] width 31 height 18
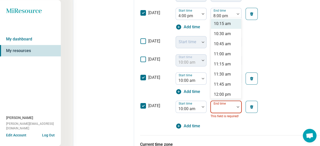
type input "*"
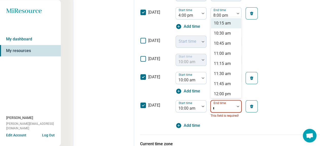
scroll to position [197, 0]
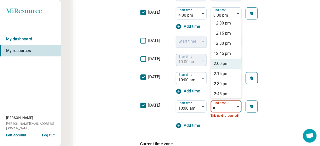
click at [214, 61] on div "2:00 pm" at bounding box center [221, 64] width 15 height 6
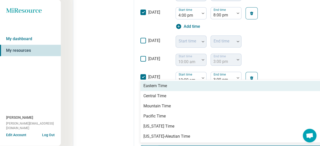
click at [163, 81] on div "Eastern Time" at bounding box center [238, 86] width 197 height 10
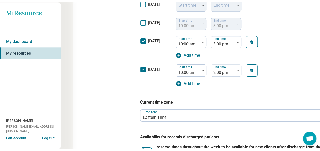
scroll to position [0, 0]
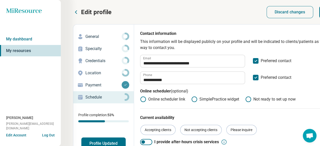
click at [90, 10] on p "Edit profile" at bounding box center [96, 12] width 30 height 8
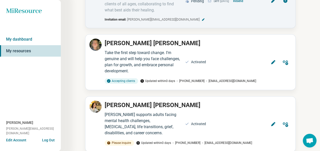
scroll to position [49, 0]
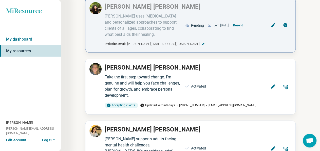
click at [275, 23] on icon at bounding box center [272, 25] width 5 height 5
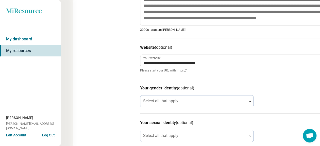
scroll to position [0, 0]
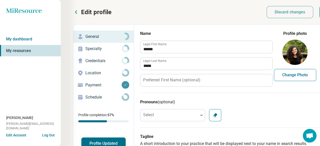
click at [85, 46] on p "Specialty" at bounding box center [103, 49] width 36 height 6
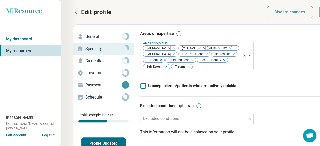
click at [85, 70] on p "Location" at bounding box center [103, 73] width 36 height 6
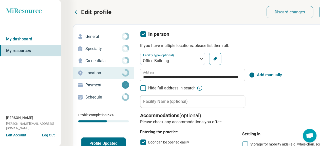
click at [85, 34] on p "General" at bounding box center [103, 37] width 36 height 6
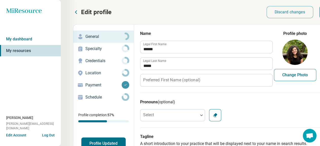
click at [85, 46] on p "Specialty" at bounding box center [103, 49] width 36 height 6
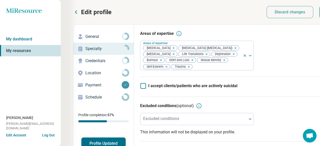
click at [85, 58] on p "Credentials" at bounding box center [103, 61] width 36 height 6
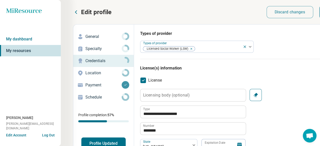
click at [85, 70] on p "Location" at bounding box center [103, 73] width 36 height 6
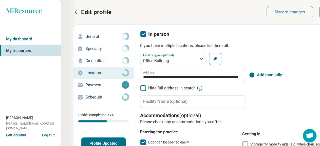
click at [85, 82] on p "Payment" at bounding box center [103, 85] width 36 height 6
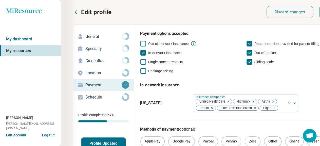
click at [85, 94] on p "Schedule" at bounding box center [103, 97] width 36 height 6
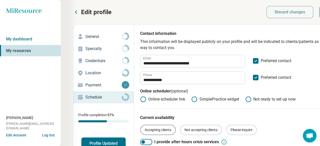
click at [146, 125] on div "Accepting clients" at bounding box center [157, 130] width 35 height 10
click at [75, 12] on icon at bounding box center [76, 12] width 2 height 3
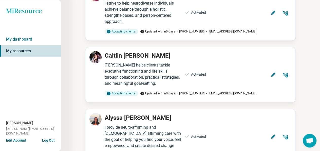
scroll to position [365, 0]
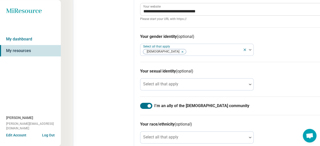
scroll to position [0, 0]
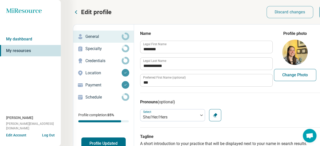
click at [85, 46] on p "Specialty" at bounding box center [103, 49] width 36 height 6
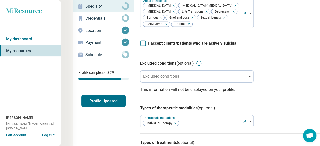
scroll to position [49, 0]
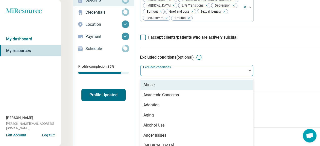
click at [148, 65] on div "Excluded conditions" at bounding box center [196, 71] width 113 height 12
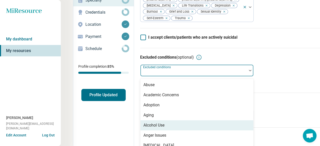
click at [143, 123] on div "Alcohol Use" at bounding box center [153, 126] width 21 height 6
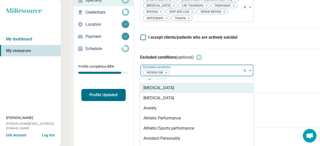
scroll to position [51, 0]
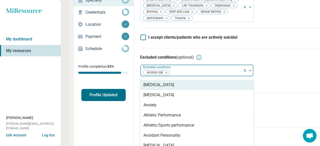
click at [151, 82] on div "[MEDICAL_DATA]" at bounding box center [158, 85] width 31 height 6
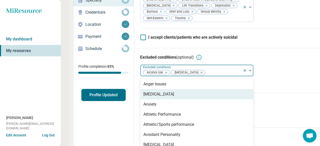
click at [149, 91] on div "[MEDICAL_DATA]" at bounding box center [158, 94] width 31 height 6
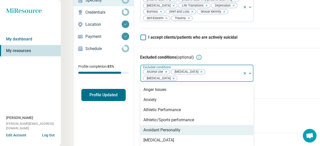
click at [153, 127] on div "Avoidant Personality" at bounding box center [161, 130] width 37 height 6
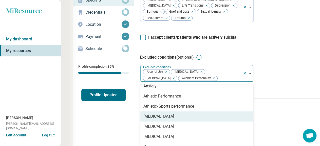
scroll to position [67, 0]
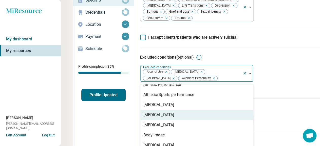
click at [151, 110] on div "[MEDICAL_DATA]" at bounding box center [196, 115] width 113 height 10
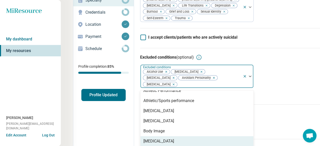
click at [147, 138] on div "[MEDICAL_DATA]" at bounding box center [158, 141] width 31 height 6
click at [146, 138] on div "[MEDICAL_DATA]" at bounding box center [158, 141] width 31 height 6
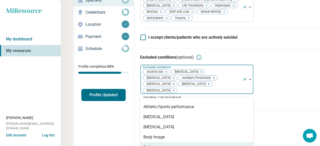
click at [142, 143] on div "Bullying" at bounding box center [196, 148] width 113 height 10
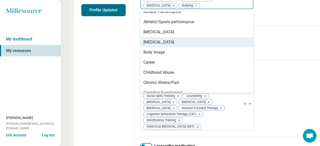
click at [143, 39] on div "[MEDICAL_DATA]" at bounding box center [158, 42] width 31 height 6
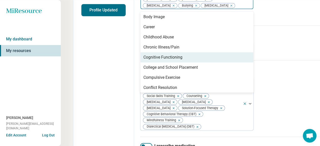
scroll to position [117, 0]
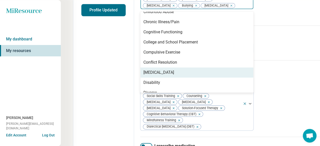
click at [145, 70] on div "[MEDICAL_DATA]" at bounding box center [158, 73] width 31 height 6
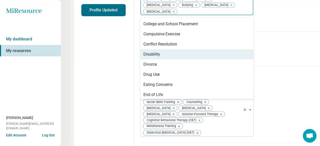
scroll to position [143, 0]
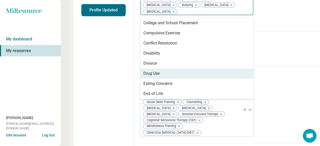
click at [143, 71] on div "Drug Use" at bounding box center [151, 74] width 16 height 6
click at [143, 71] on div "Eating Concerns" at bounding box center [157, 74] width 29 height 6
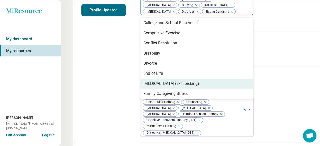
click at [140, 79] on div "[MEDICAL_DATA] (skin picking)" at bounding box center [196, 84] width 113 height 10
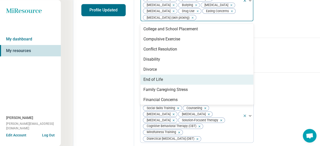
click at [143, 77] on div "End of Life" at bounding box center [152, 80] width 19 height 6
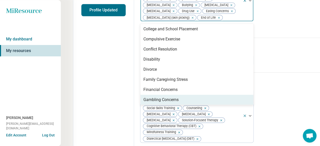
click at [143, 97] on div "Gambling Concerns" at bounding box center [160, 100] width 35 height 6
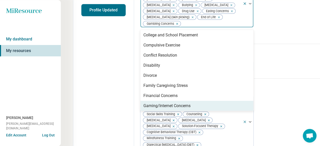
click at [143, 103] on div "Gaming/Internet Concerns" at bounding box center [166, 106] width 47 height 6
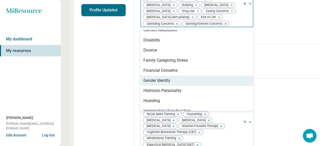
scroll to position [193, 0]
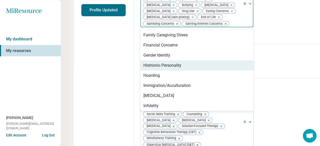
click at [150, 63] on div "Histrionic Personality" at bounding box center [162, 66] width 38 height 6
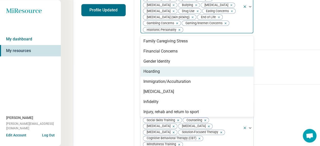
click at [143, 69] on div "Hoarding" at bounding box center [151, 72] width 16 height 6
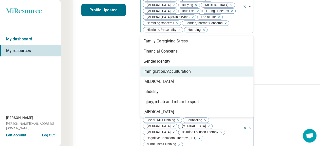
click at [143, 69] on div "Immigration/Acculturation" at bounding box center [166, 72] width 47 height 6
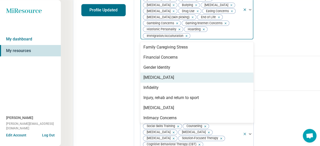
click at [143, 75] on div "[MEDICAL_DATA]" at bounding box center [158, 78] width 31 height 6
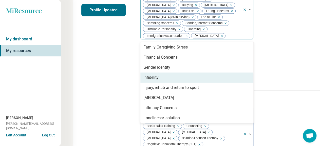
click at [143, 75] on div "Infidelity" at bounding box center [150, 78] width 15 height 6
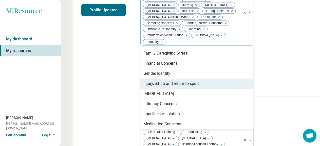
click at [143, 81] on div "Injury, rehab and return to sport" at bounding box center [170, 84] width 55 height 6
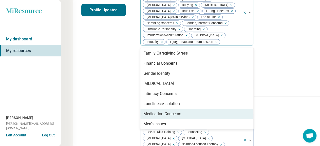
click at [143, 111] on div "Medication Concerns" at bounding box center [162, 114] width 38 height 6
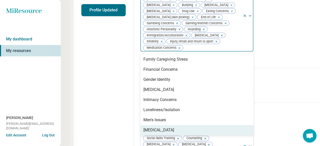
click at [143, 127] on div "[MEDICAL_DATA]" at bounding box center [158, 130] width 31 height 6
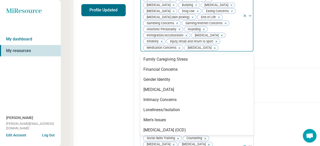
click at [143, 137] on div "Obsessive-Compulsive Personality" at bounding box center [173, 140] width 61 height 6
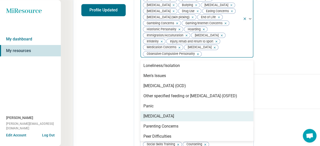
scroll to position [244, 0]
click at [143, 113] on div "[MEDICAL_DATA]" at bounding box center [158, 116] width 31 height 6
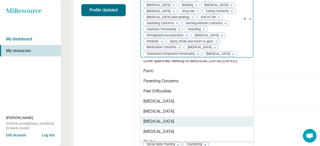
scroll to position [269, 0]
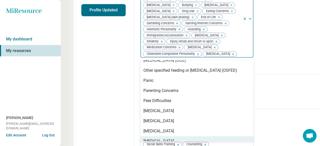
click at [146, 138] on div "[MEDICAL_DATA]" at bounding box center [158, 141] width 31 height 6
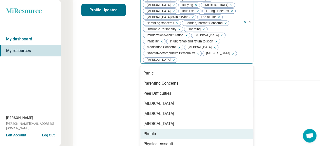
scroll to position [294, 0]
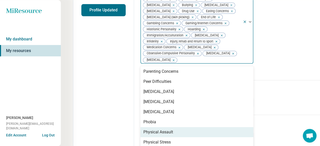
click at [145, 127] on div "Physical Assault" at bounding box center [196, 132] width 113 height 10
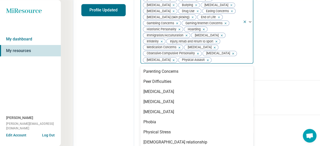
scroll to position [320, 0]
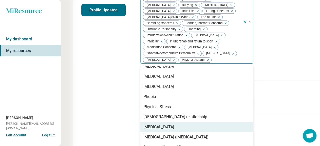
click at [148, 124] on div "[MEDICAL_DATA]" at bounding box center [158, 127] width 31 height 6
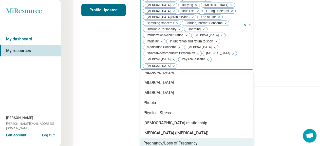
click at [149, 141] on div "Pregnancy/Loss of Pregnancy" at bounding box center [170, 144] width 54 height 6
click at [144, 138] on div "[MEDICAL_DATA]" at bounding box center [196, 143] width 113 height 10
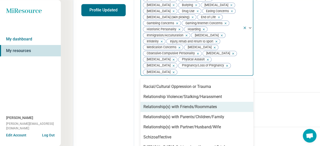
scroll to position [396, 0]
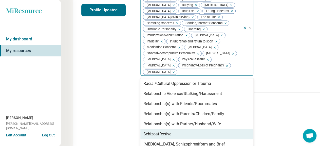
click at [147, 131] on div "Schizoaffective" at bounding box center [157, 134] width 28 height 6
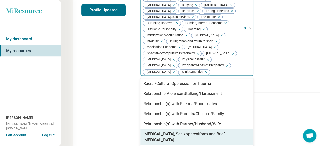
click at [145, 131] on div "[MEDICAL_DATA], Schizophreniform and Brief [MEDICAL_DATA]" at bounding box center [196, 137] width 107 height 12
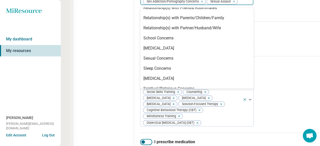
scroll to position [222, 0]
click at [146, 95] on div "Substance Use" at bounding box center [156, 98] width 27 height 6
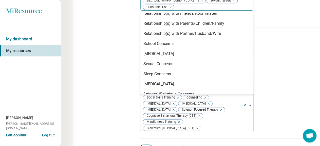
scroll to position [437, 0]
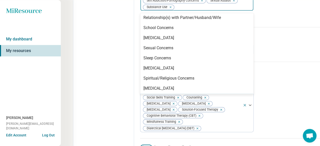
click at [144, 96] on div "[MEDICAL_DATA] (hair pulling)" at bounding box center [170, 99] width 54 height 6
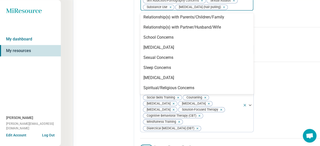
click at [249, 62] on div "Types of treatments (optional) Types of treatments Culturally-Sensitive Therapy…" at bounding box center [239, 100] width 198 height 77
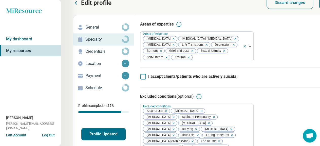
scroll to position [0, 0]
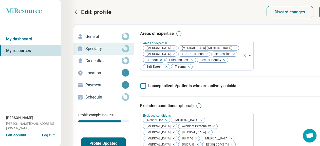
click at [87, 58] on p "Credentials" at bounding box center [103, 61] width 36 height 6
type textarea "*"
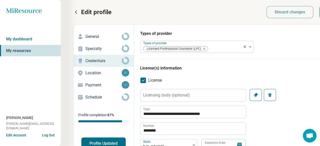
click at [87, 70] on p "Location" at bounding box center [103, 73] width 36 height 6
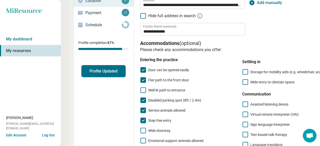
scroll to position [73, 0]
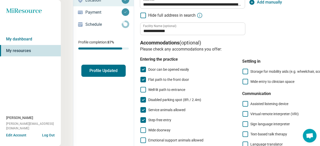
click at [242, 79] on icon at bounding box center [245, 82] width 6 height 6
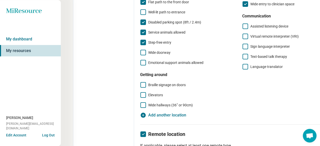
scroll to position [0, 0]
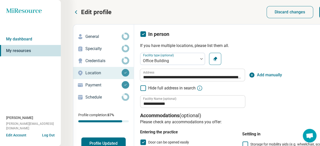
click at [85, 82] on p "Payment" at bounding box center [103, 85] width 36 height 6
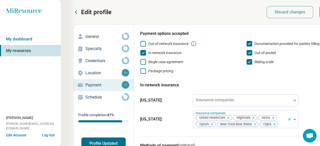
click at [85, 94] on p "Schedule" at bounding box center [103, 97] width 36 height 6
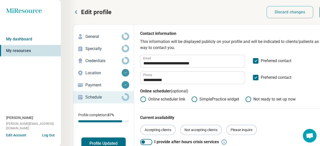
click at [95, 138] on button "Profile Updated" at bounding box center [103, 144] width 44 height 12
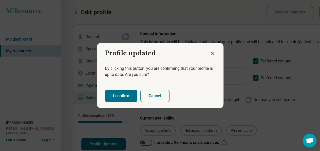
click at [108, 96] on button "I confirm" at bounding box center [121, 96] width 32 height 12
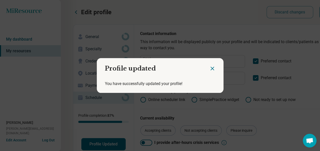
click at [212, 68] on icon "Close dialog" at bounding box center [212, 68] width 3 height 3
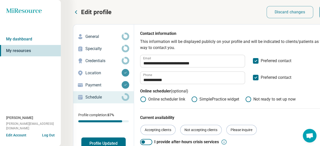
click at [73, 10] on icon at bounding box center [76, 12] width 6 height 6
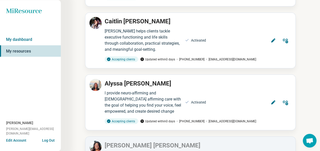
scroll to position [462, 0]
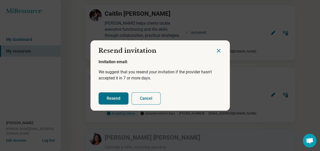
click at [108, 97] on button "Resend" at bounding box center [113, 98] width 30 height 12
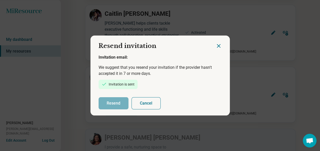
click at [220, 47] on icon "Close dialog" at bounding box center [218, 45] width 3 height 3
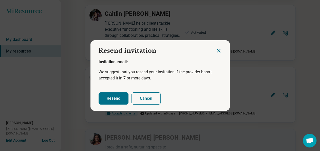
click at [102, 93] on button "Resend" at bounding box center [113, 98] width 30 height 12
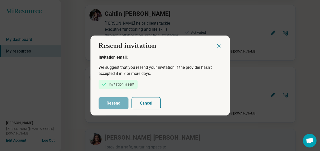
click at [220, 47] on icon "Close dialog" at bounding box center [218, 45] width 3 height 3
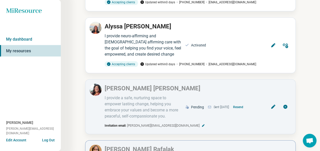
scroll to position [511, 0]
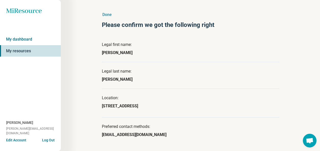
scroll to position [20, 0]
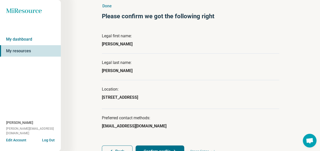
click at [153, 145] on button "Confirm profile" at bounding box center [159, 151] width 49 height 12
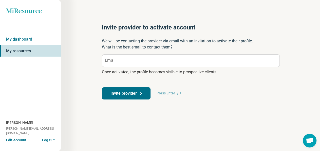
scroll to position [0, 0]
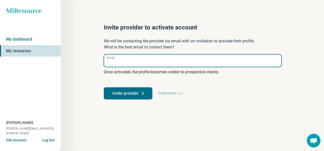
click at [135, 54] on input "Email" at bounding box center [192, 60] width 177 height 12
type input "**********"
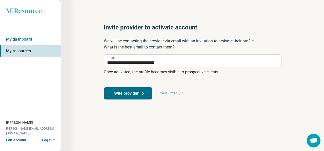
click at [125, 87] on button "Invite provider" at bounding box center [128, 93] width 49 height 12
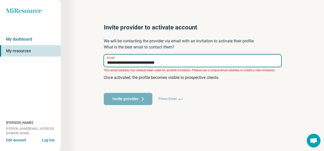
click at [161, 56] on input "**********" at bounding box center [192, 60] width 177 height 12
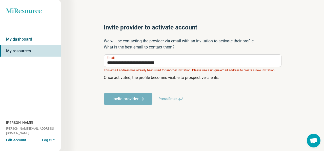
click at [23, 34] on link "My dashboard" at bounding box center [30, 39] width 61 height 12
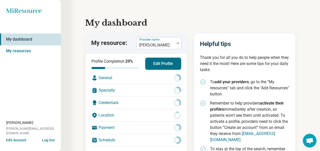
click at [43, 139] on button "Log Out" at bounding box center [48, 139] width 13 height 4
